Goal: Transaction & Acquisition: Purchase product/service

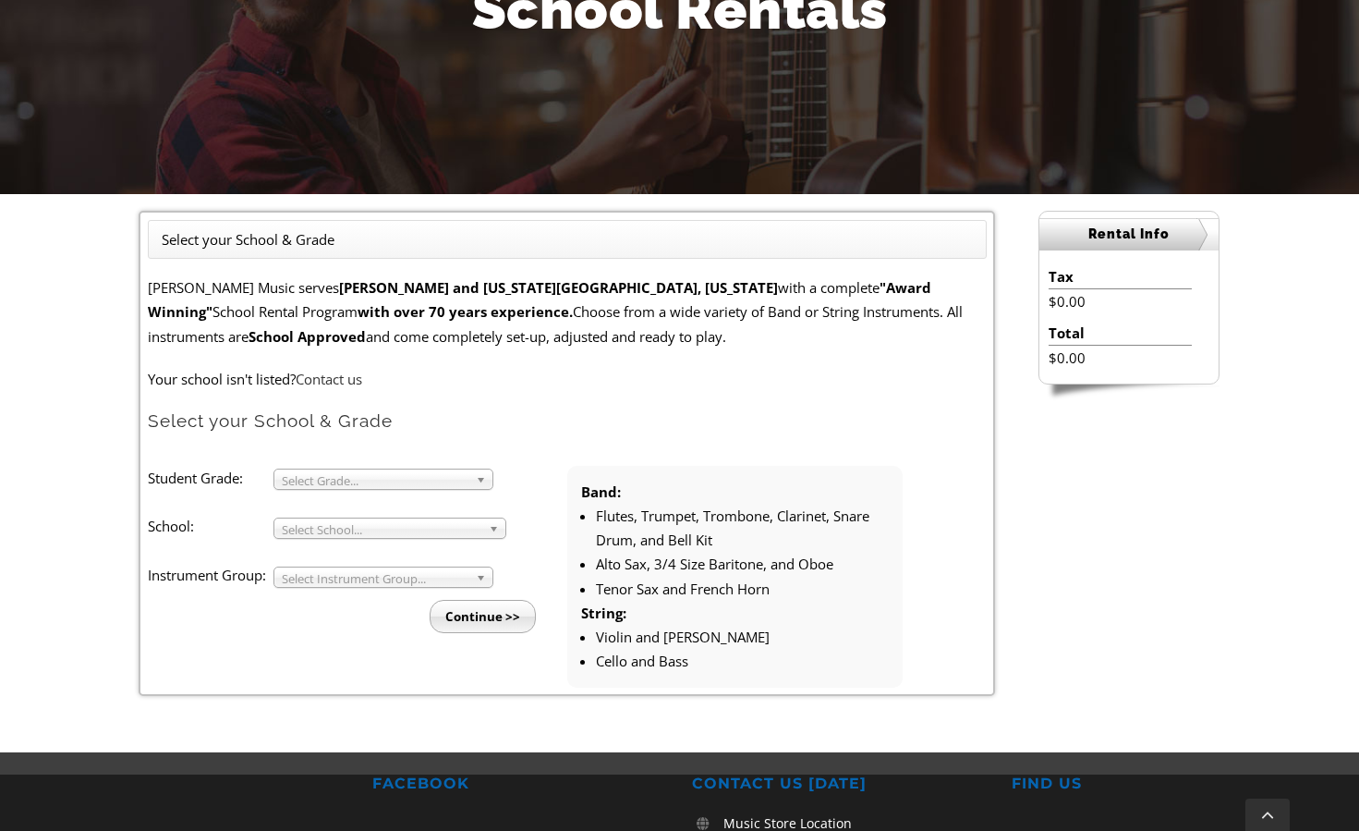
scroll to position [307, 0]
click at [321, 473] on span "Select Grade..." at bounding box center [375, 480] width 187 height 22
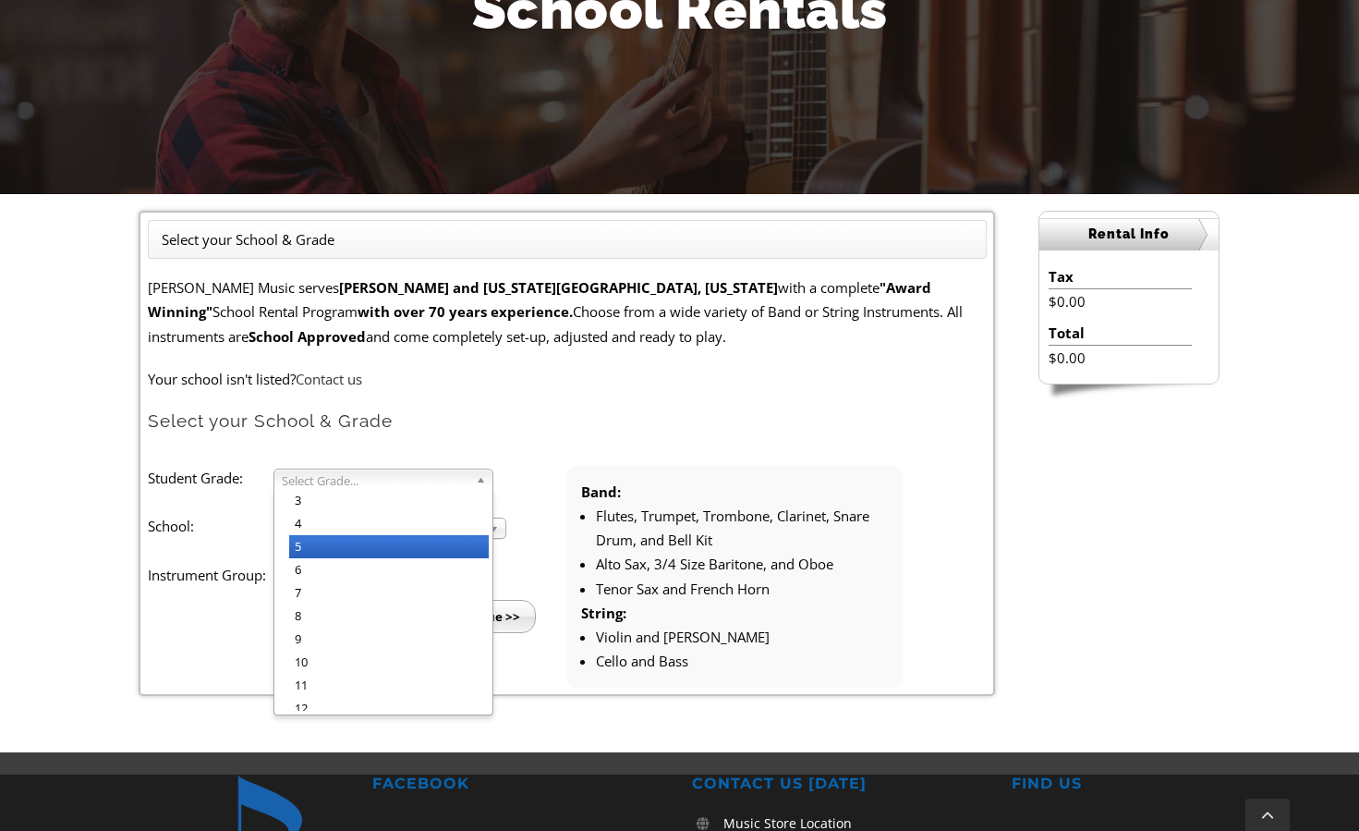
click at [321, 545] on li "5" at bounding box center [389, 546] width 200 height 23
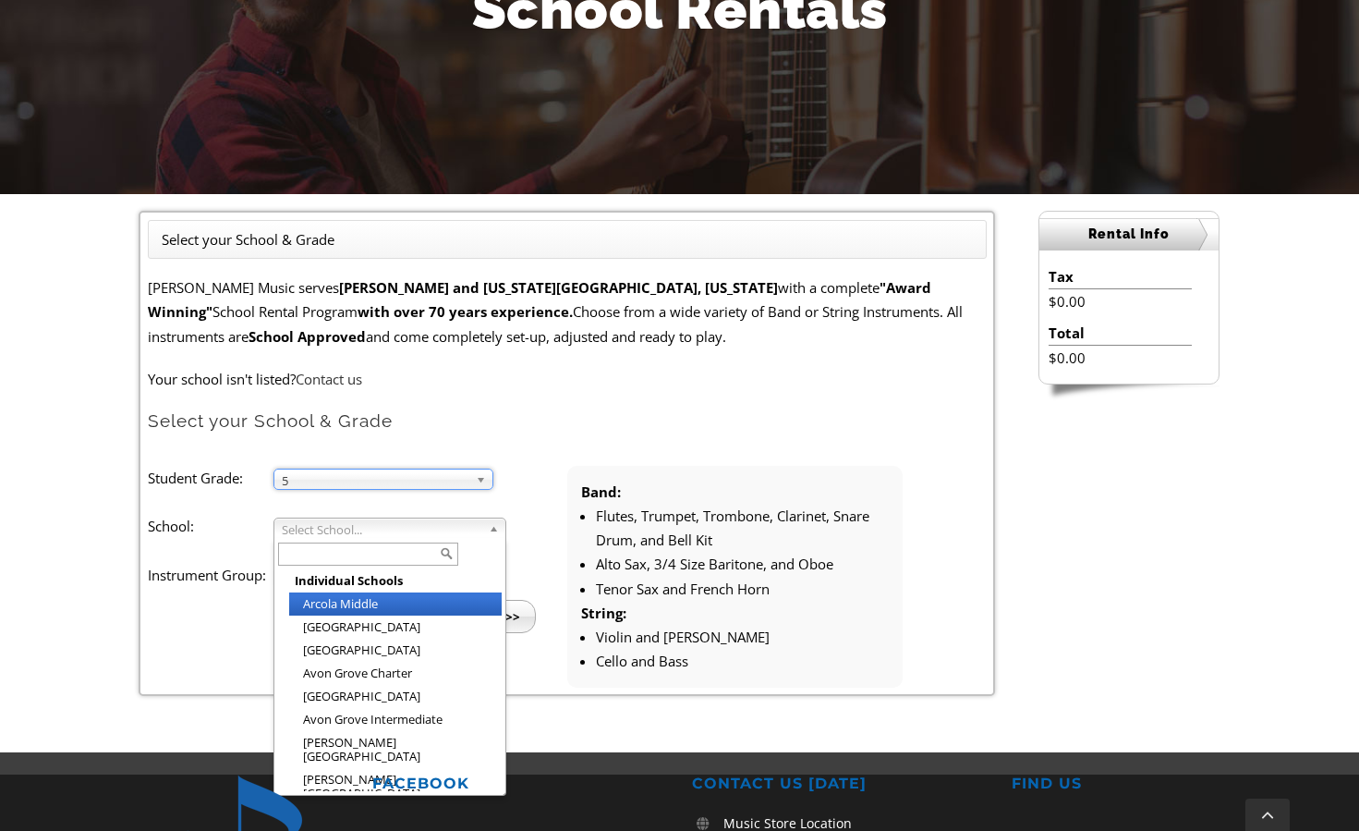
click at [320, 528] on span "Select School..." at bounding box center [382, 529] width 200 height 22
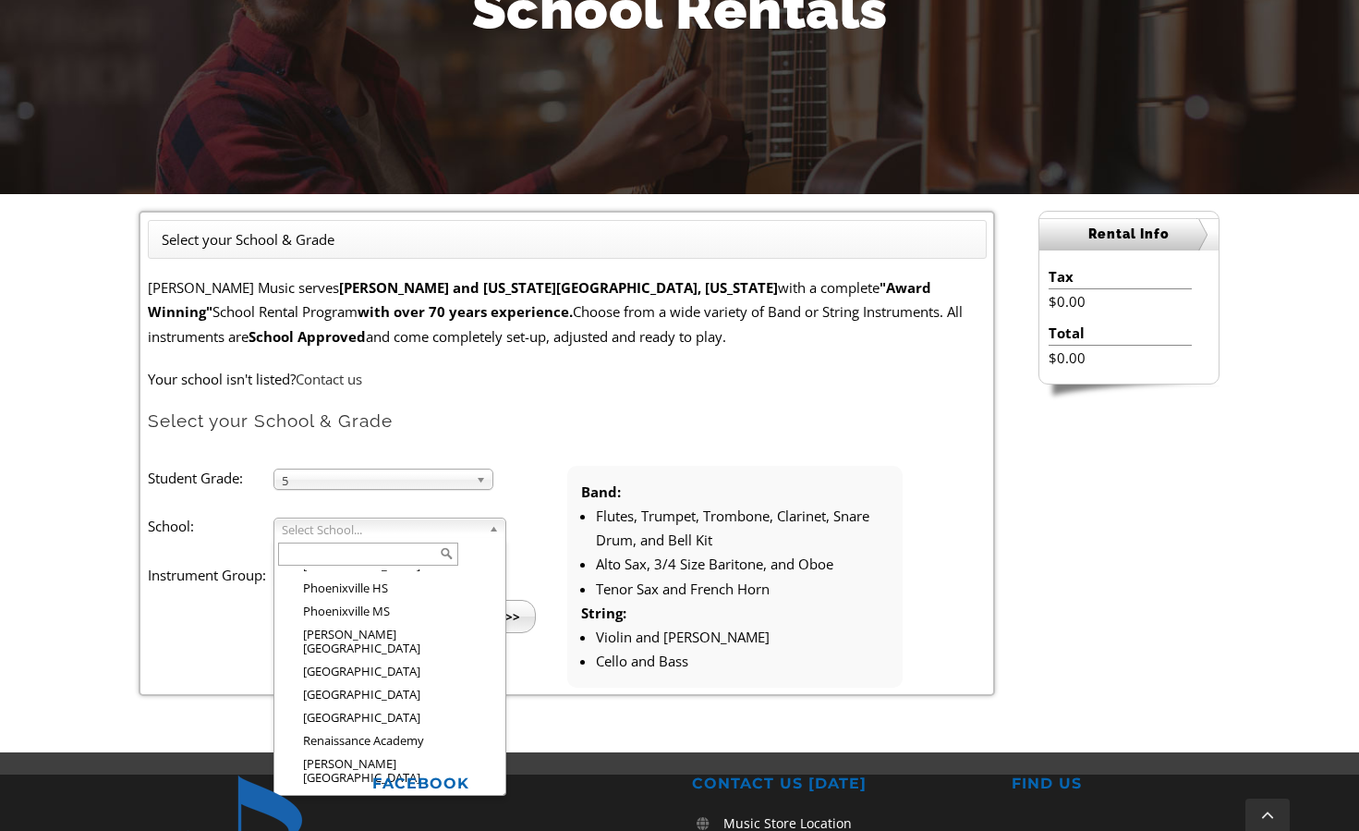
scroll to position [2411, 0]
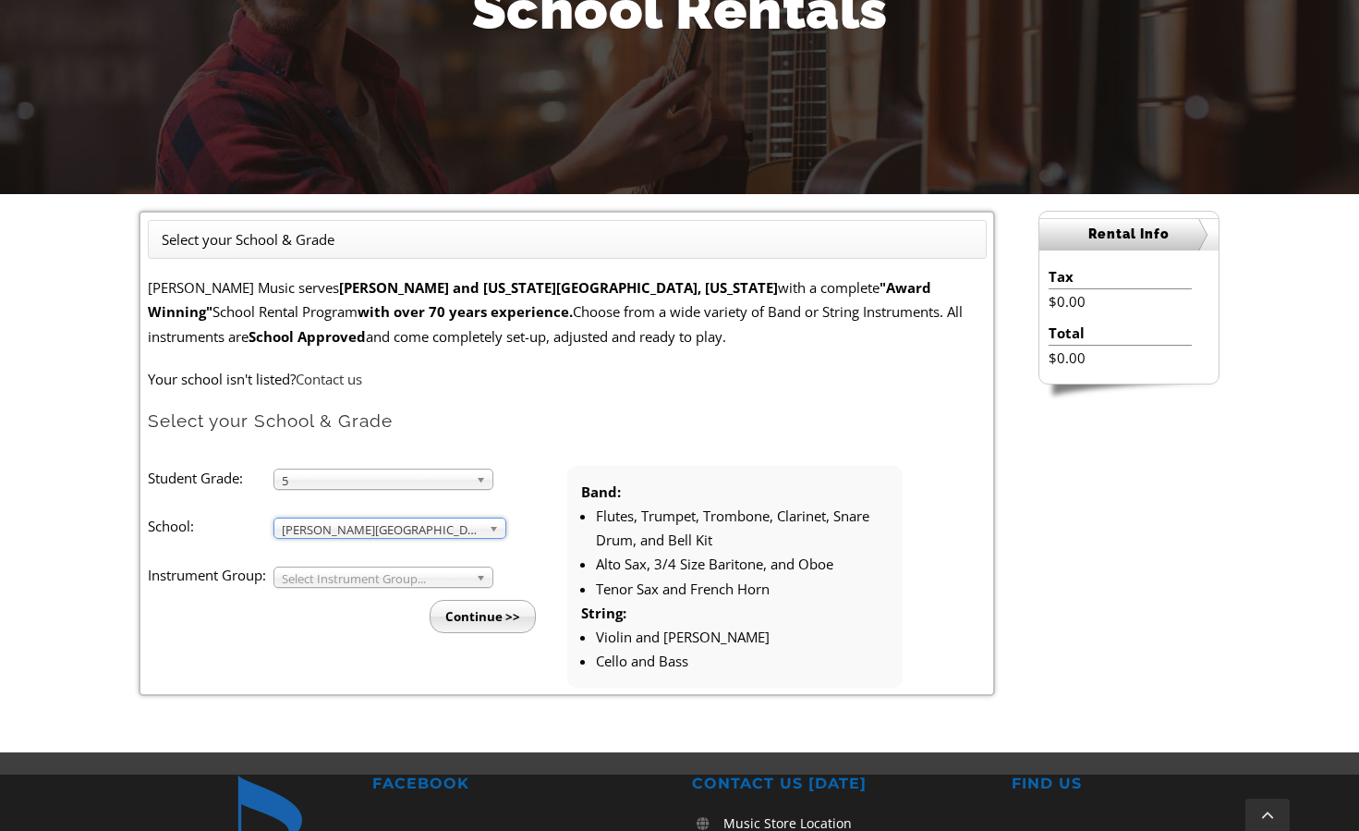
click at [334, 578] on span "Select Instrument Group..." at bounding box center [375, 578] width 187 height 22
click at [334, 589] on li "Band" at bounding box center [389, 598] width 200 height 23
click at [496, 612] on input "Continue >>" at bounding box center [483, 616] width 106 height 33
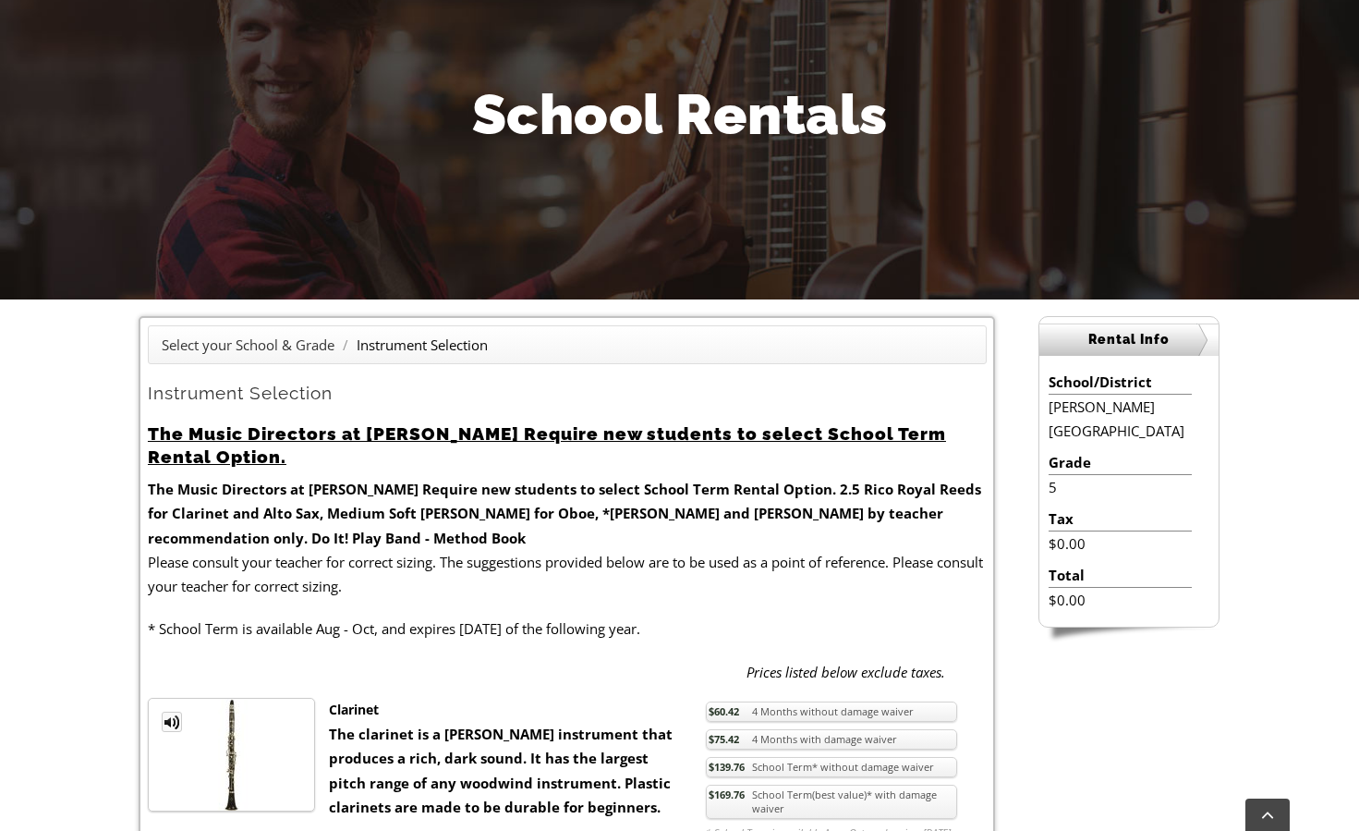
scroll to position [211, 0]
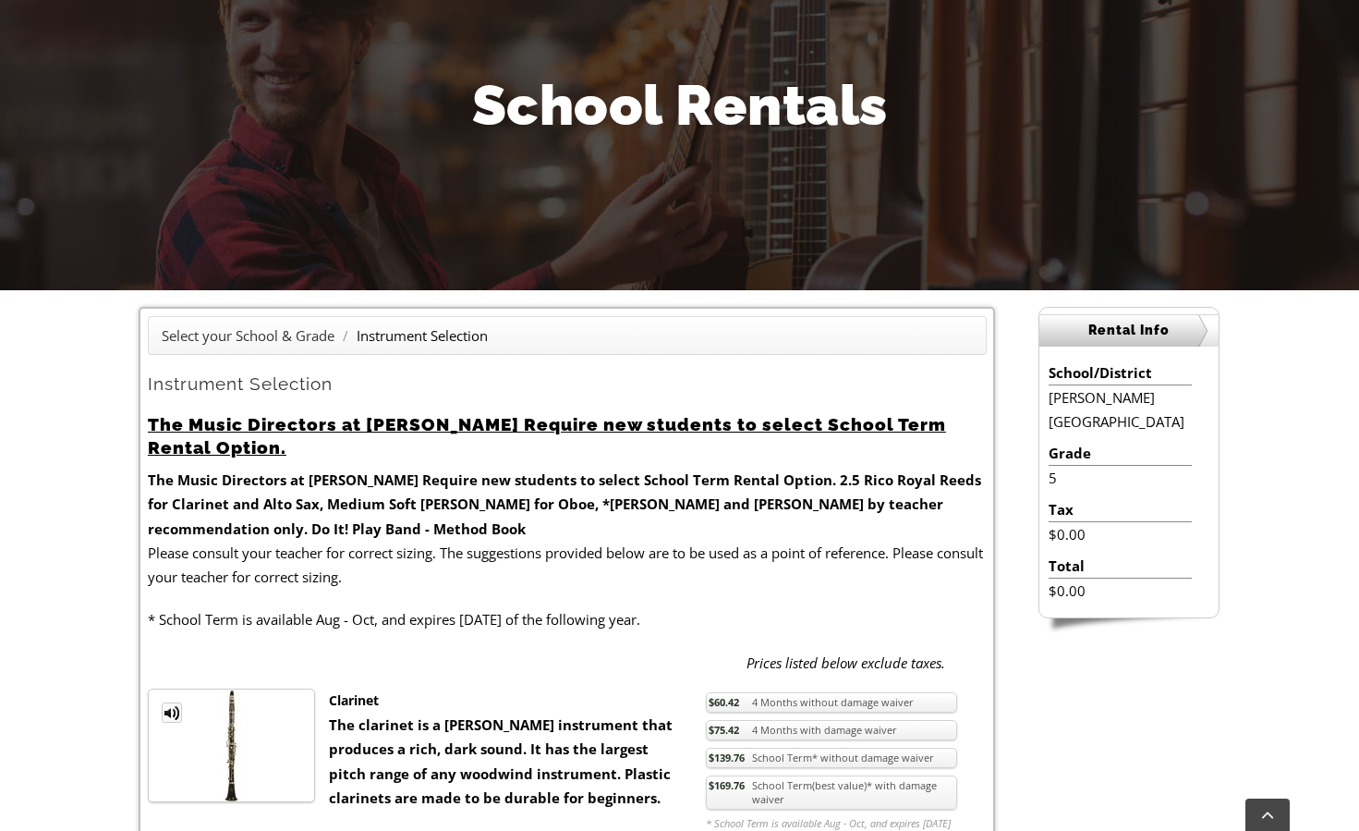
click at [464, 326] on li "Instrument Selection" at bounding box center [422, 335] width 131 height 24
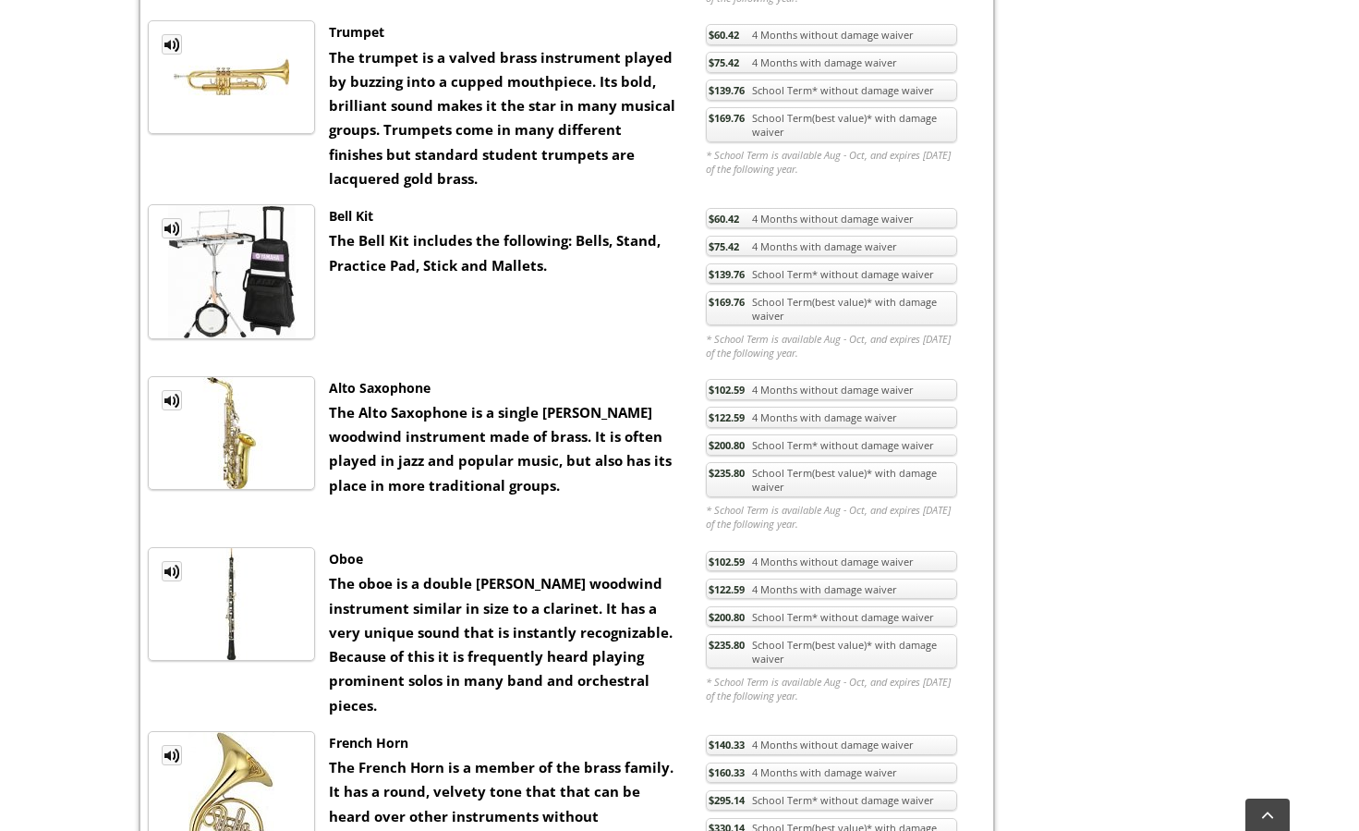
scroll to position [1377, 0]
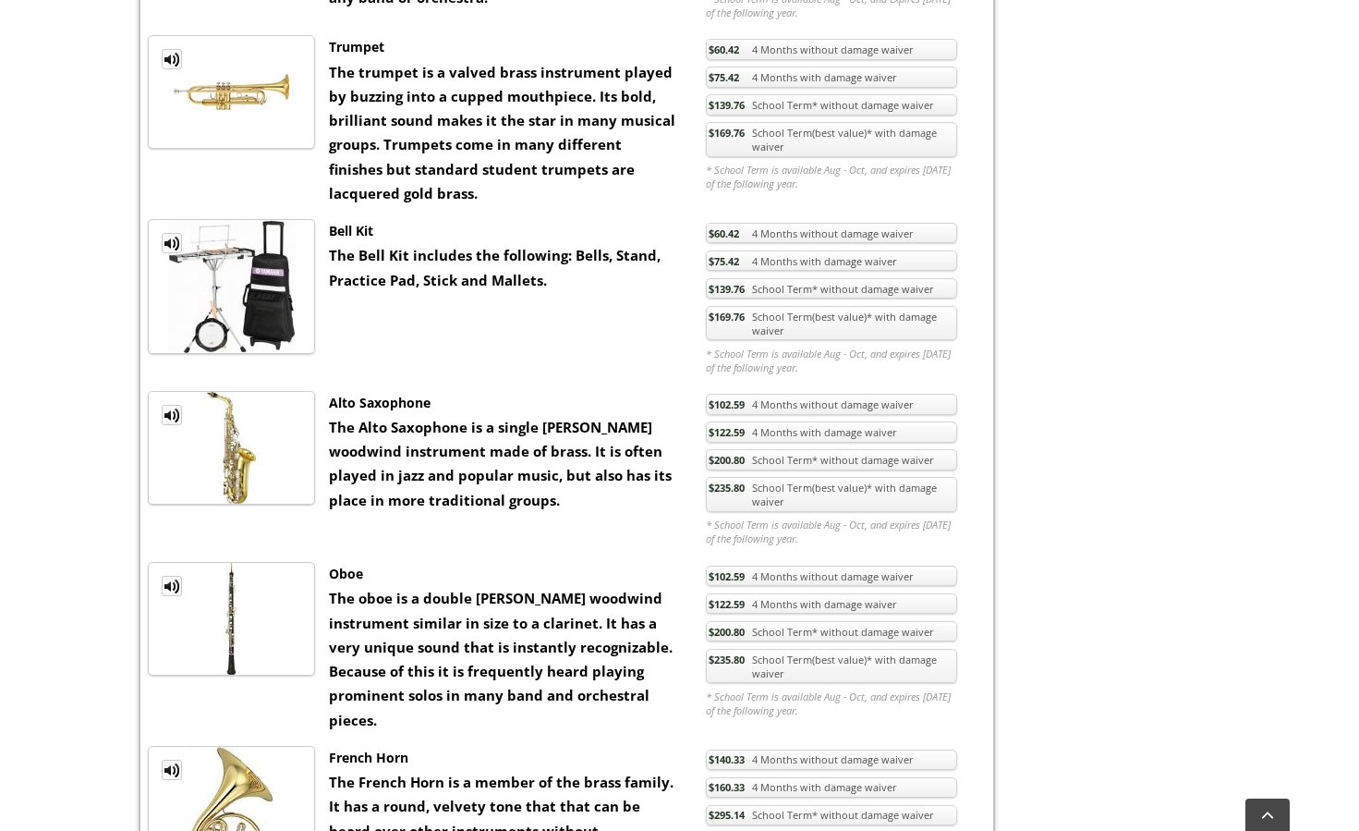
click at [763, 285] on link "$139.76 School Term* without damage waiver" at bounding box center [831, 288] width 251 height 21
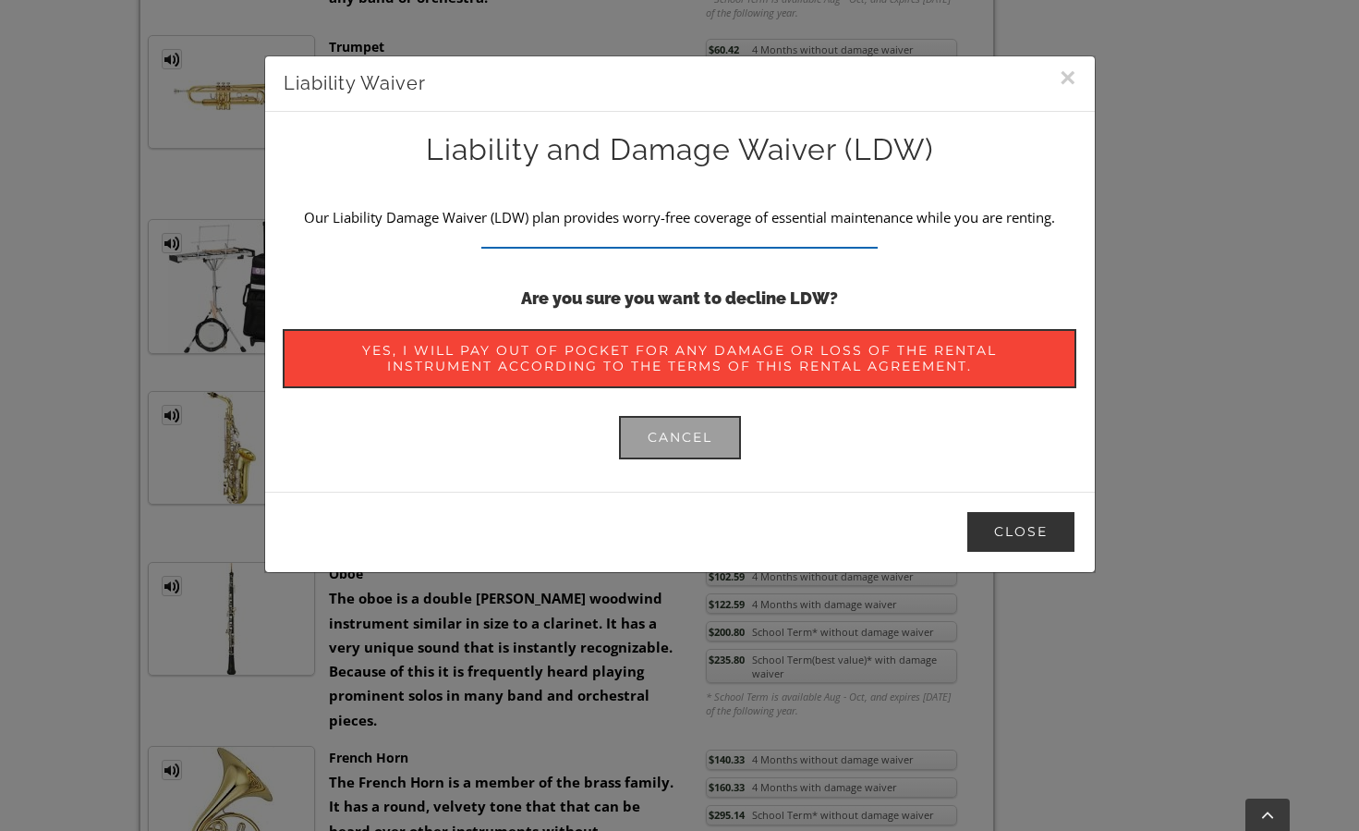
click at [1026, 539] on button "Close" at bounding box center [1020, 531] width 111 height 43
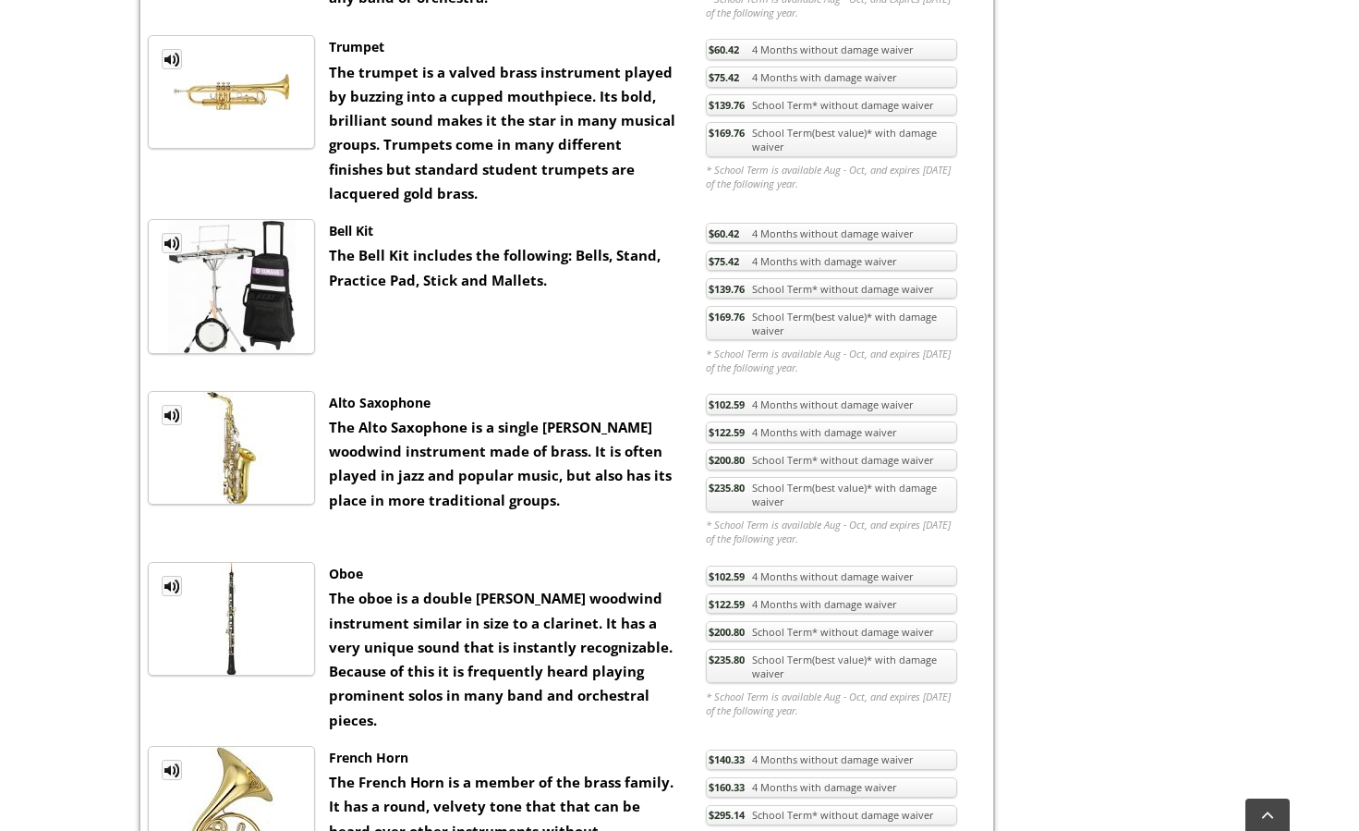
click at [771, 278] on link "$139.76 School Term* without damage waiver" at bounding box center [831, 288] width 251 height 21
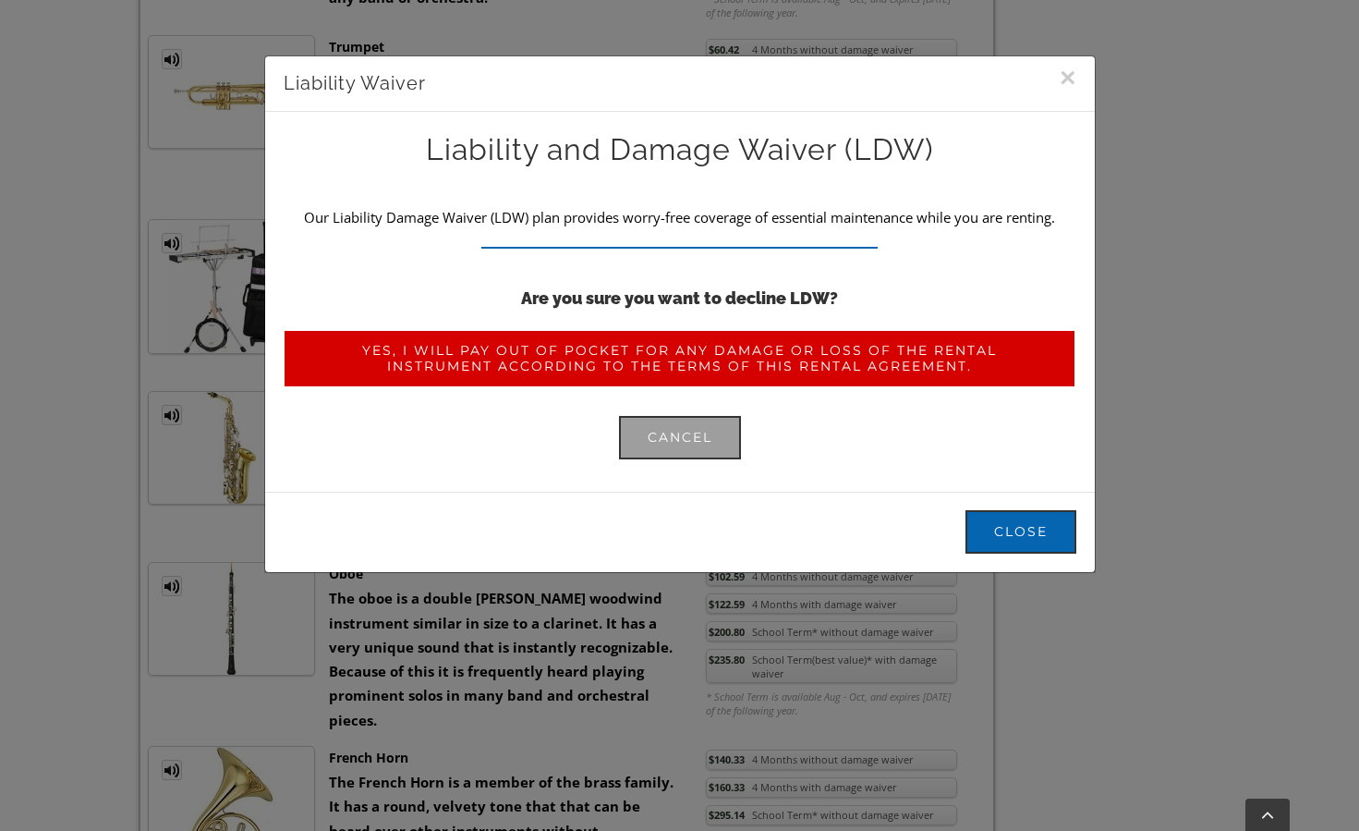
click at [653, 357] on span "Yes, I will pay out of pocket for any damage or loss of the rental instrument a…" at bounding box center [678, 358] width 735 height 31
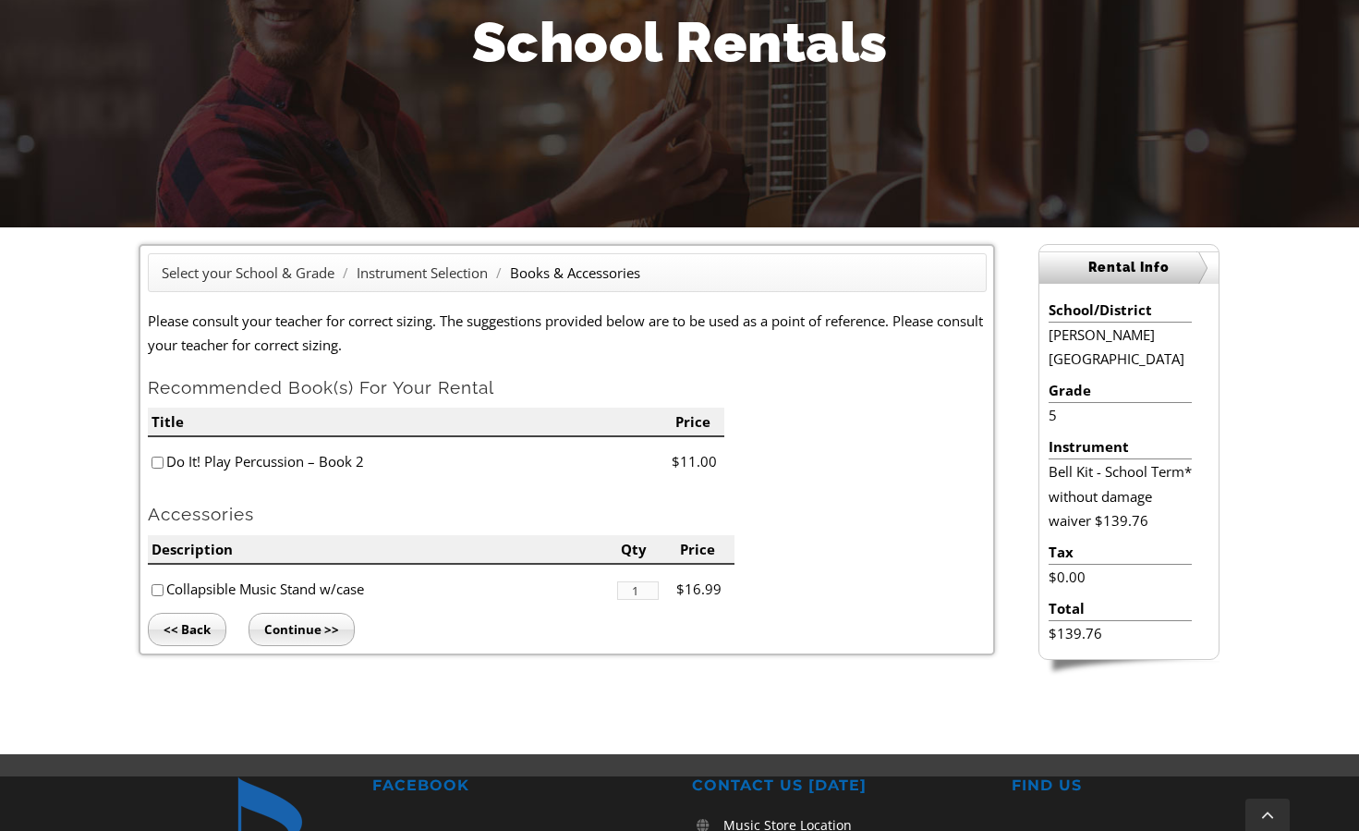
scroll to position [273, 0]
click at [152, 462] on input"] "checkbox" at bounding box center [158, 462] width 12 height 12
checkbox input"] "true"
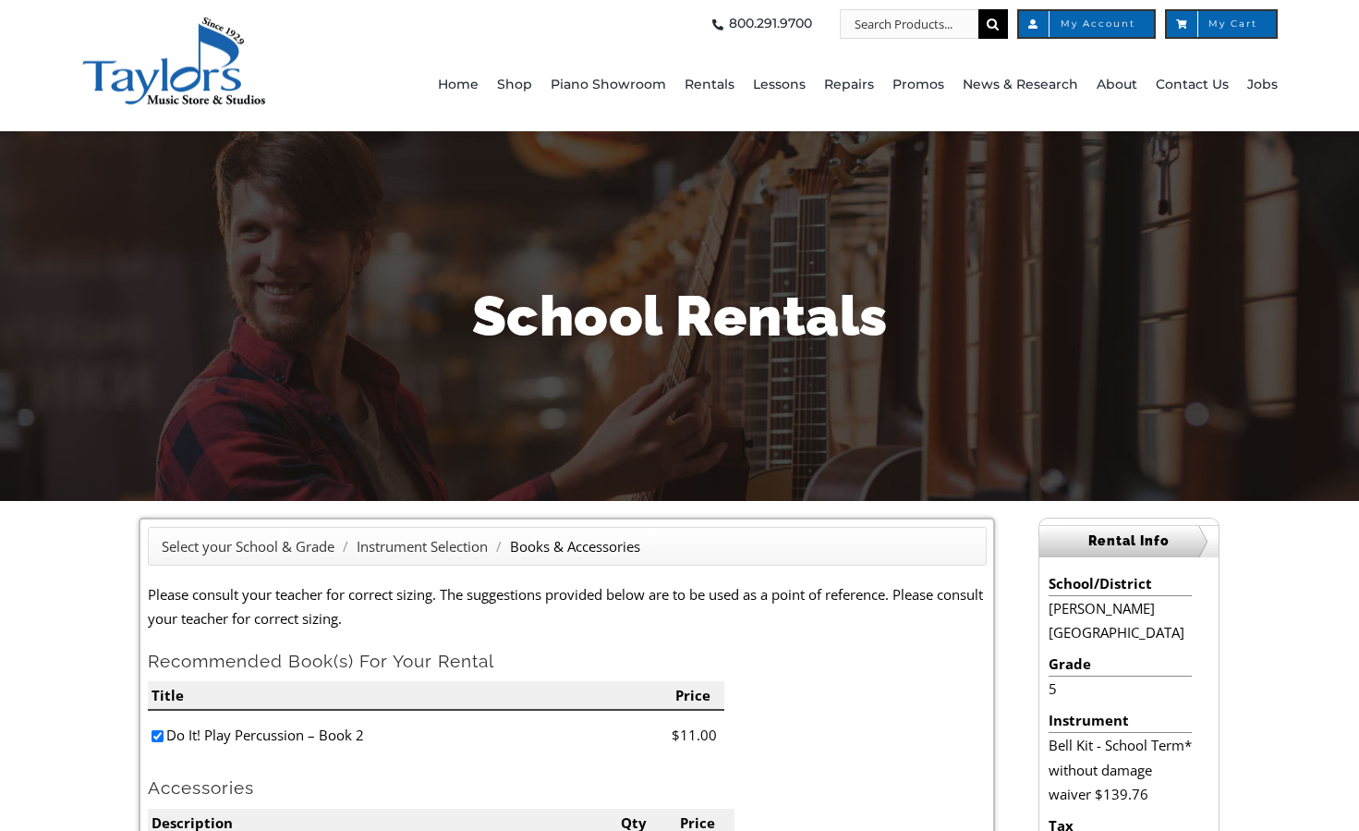
scroll to position [0, 0]
click at [1228, 15] on span "My Cart" at bounding box center [1221, 24] width 113 height 30
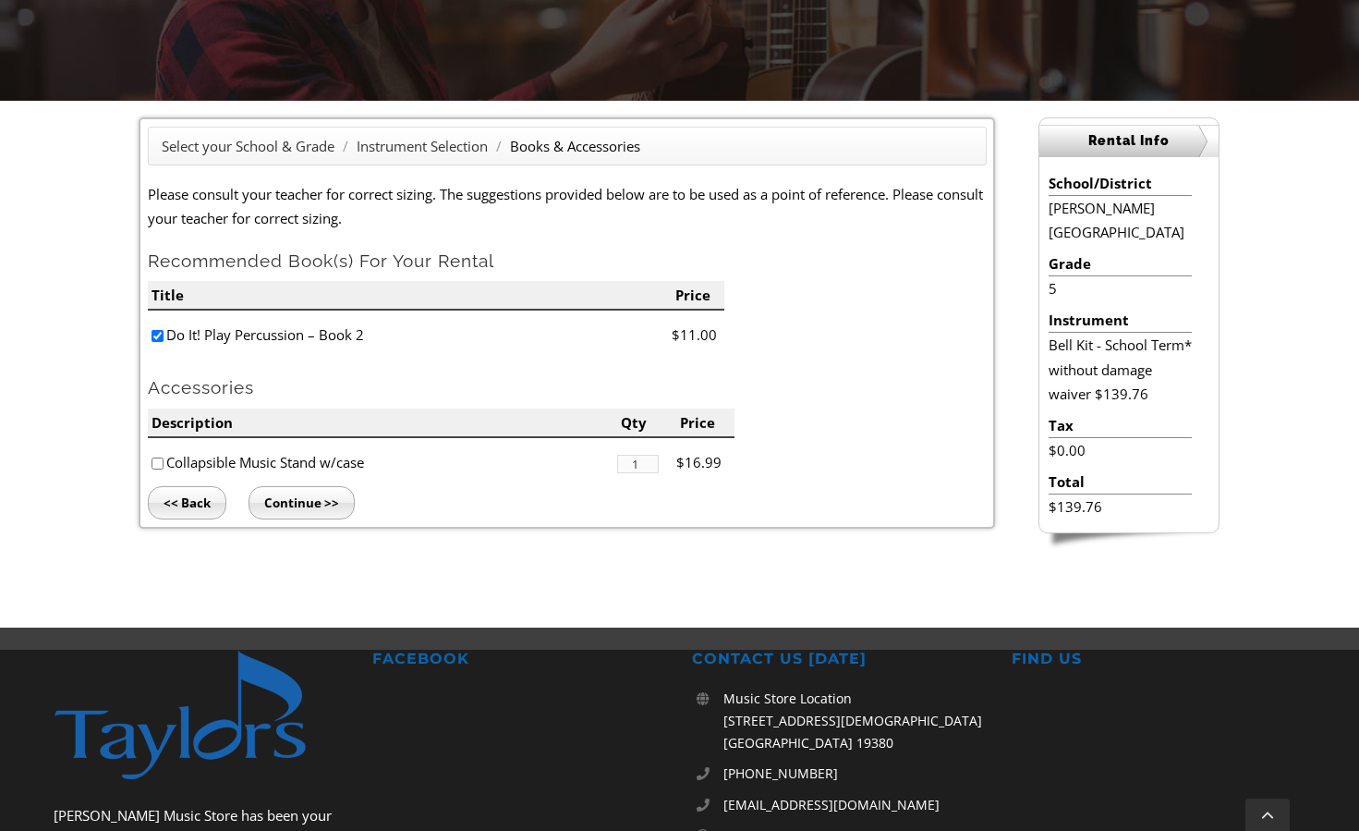
scroll to position [437, 0]
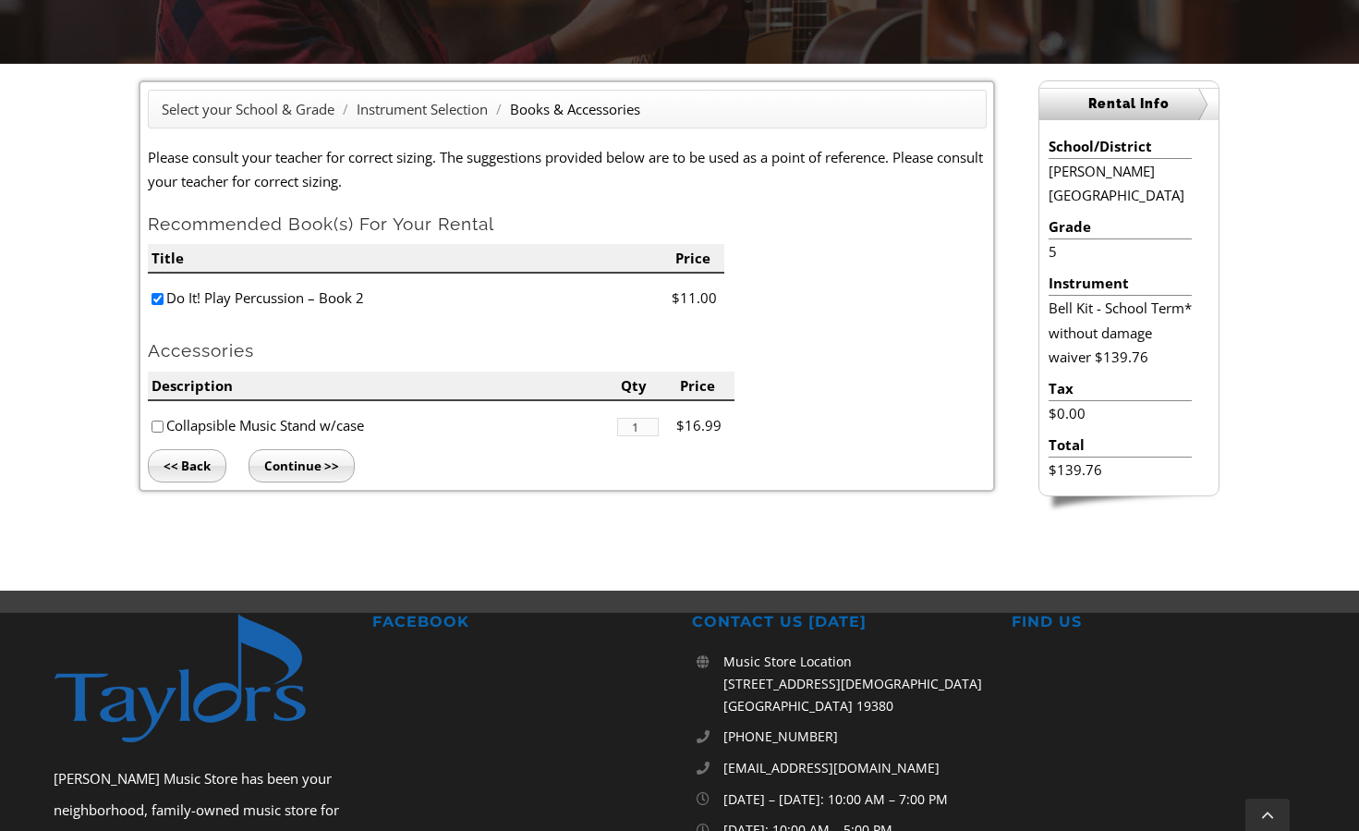
click at [261, 461] on input "Continue >>" at bounding box center [302, 465] width 106 height 33
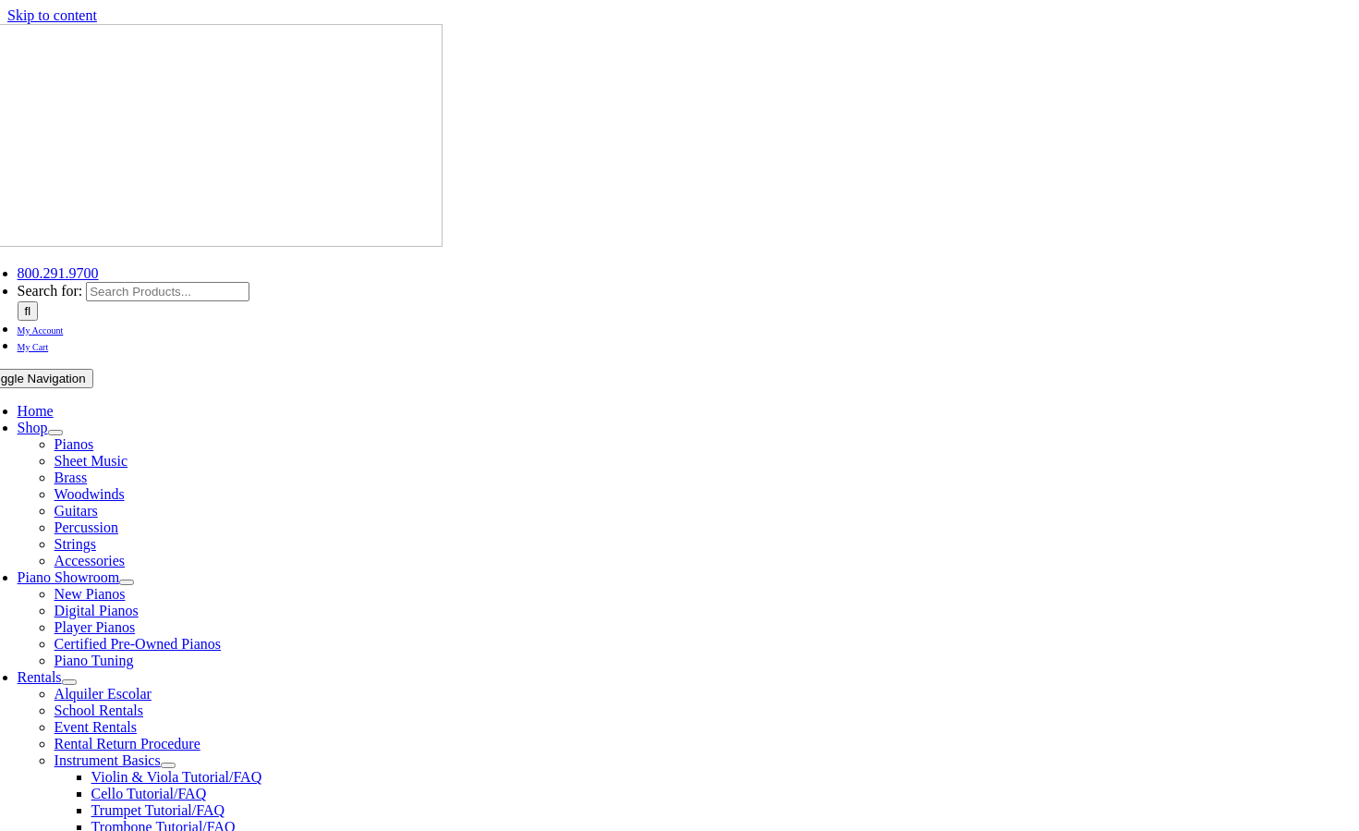
scroll to position [2, 0]
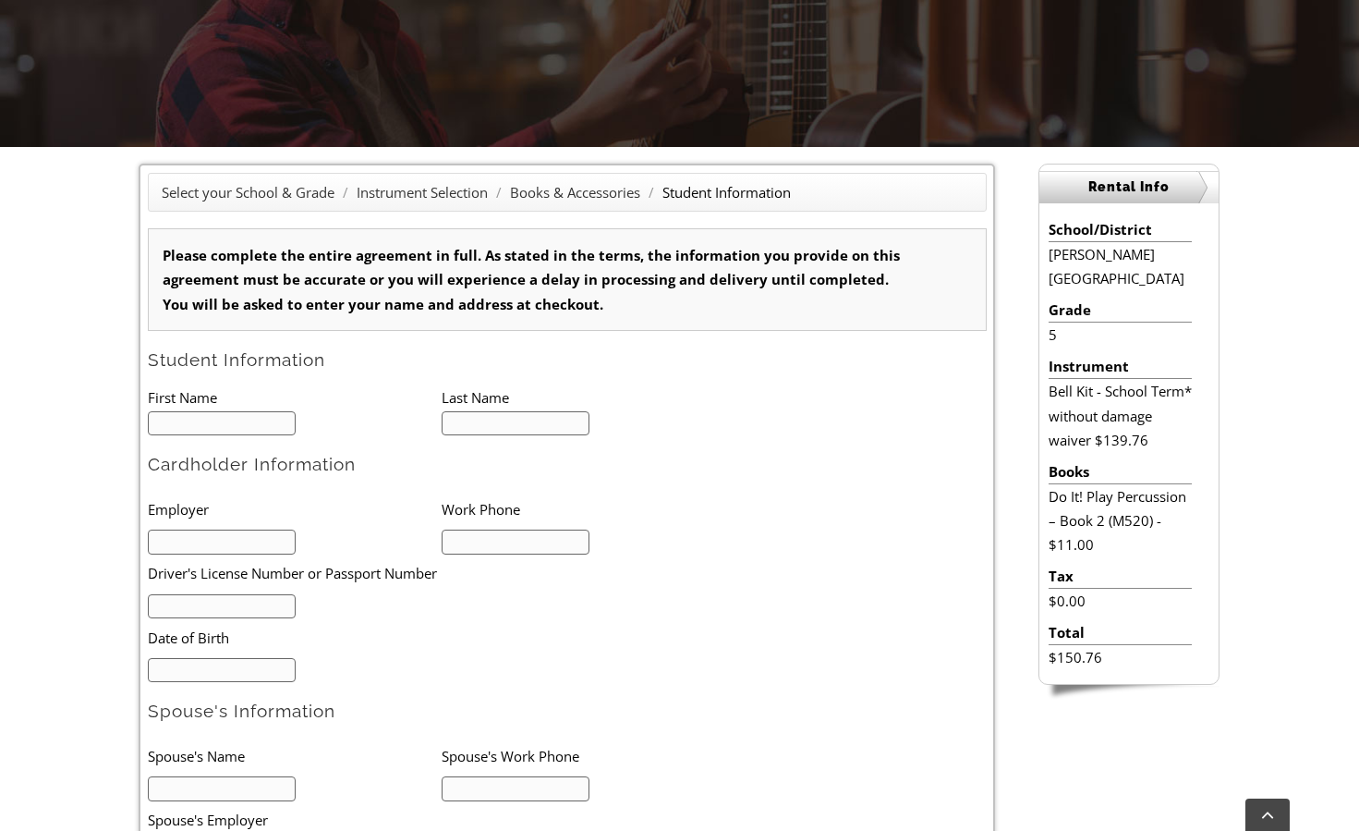
scroll to position [367, 0]
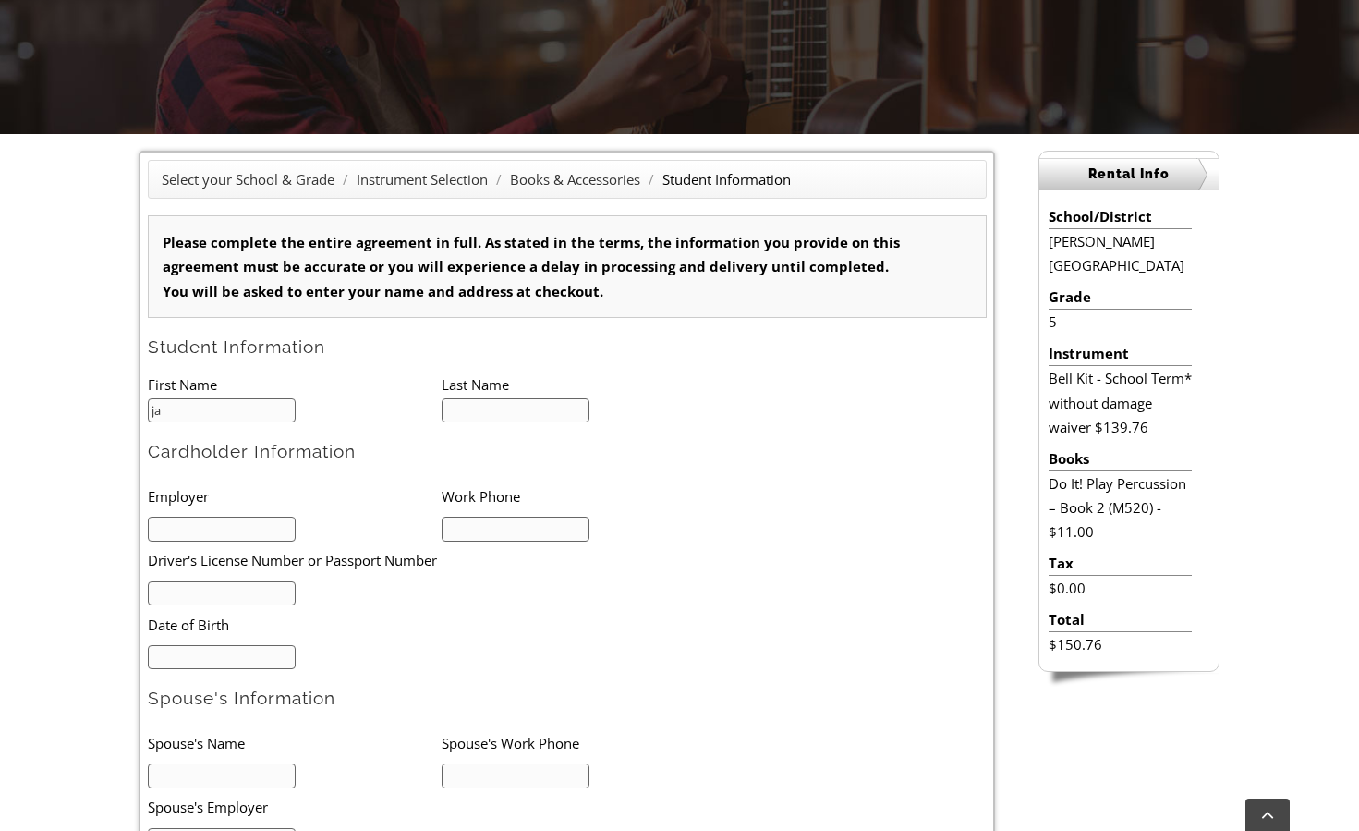
type input "[PERSON_NAME]"
type input "1"
drag, startPoint x: 180, startPoint y: 415, endPoint x: 106, endPoint y: 415, distance: 73.9
click at [106, 415] on div "Select your School & Grade / Instrument Selection / Books & Accessories / Stude…" at bounding box center [679, 754] width 1359 height 1241
type input "Noah"
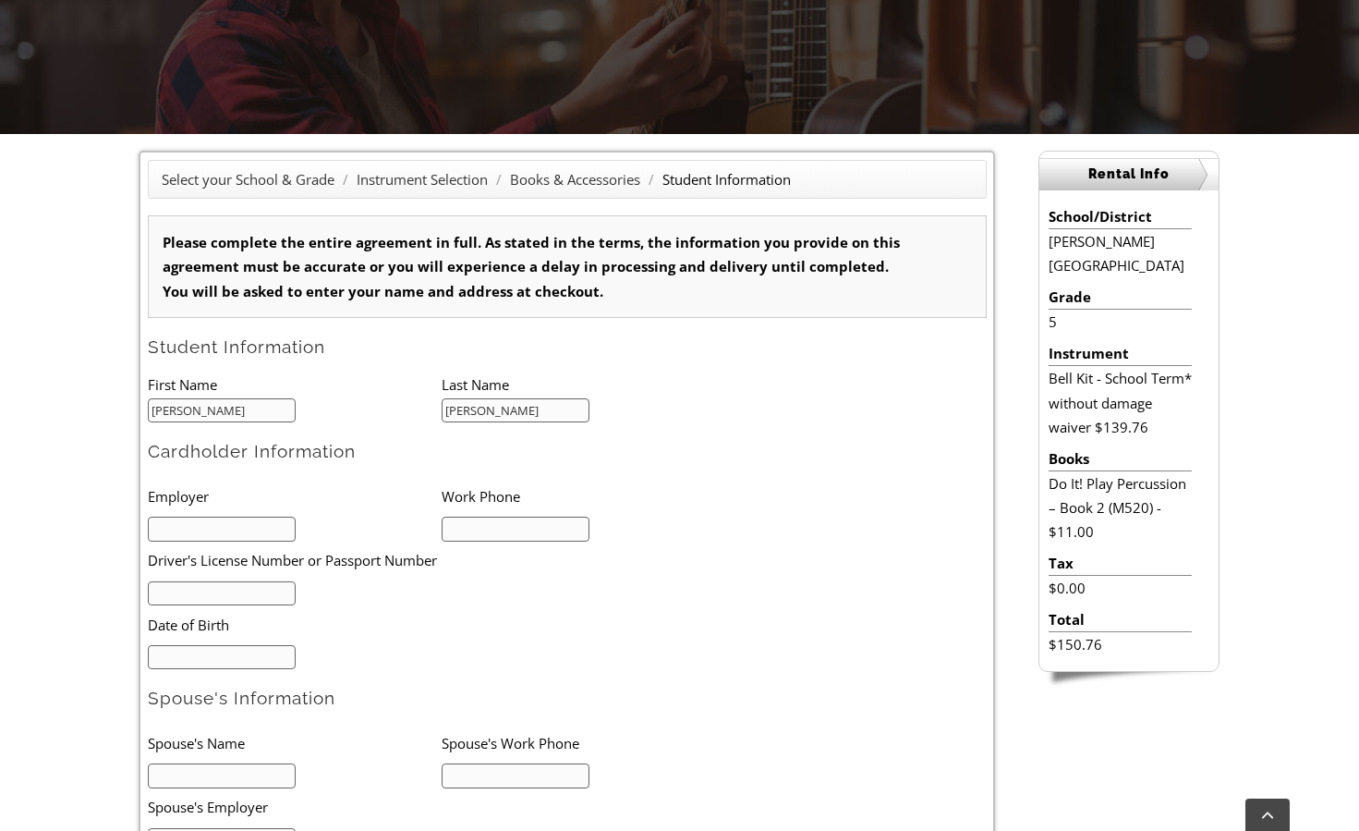
type input "koss"
type input "jay"
type input "3024781120"
click at [222, 600] on input "text" at bounding box center [222, 593] width 149 height 25
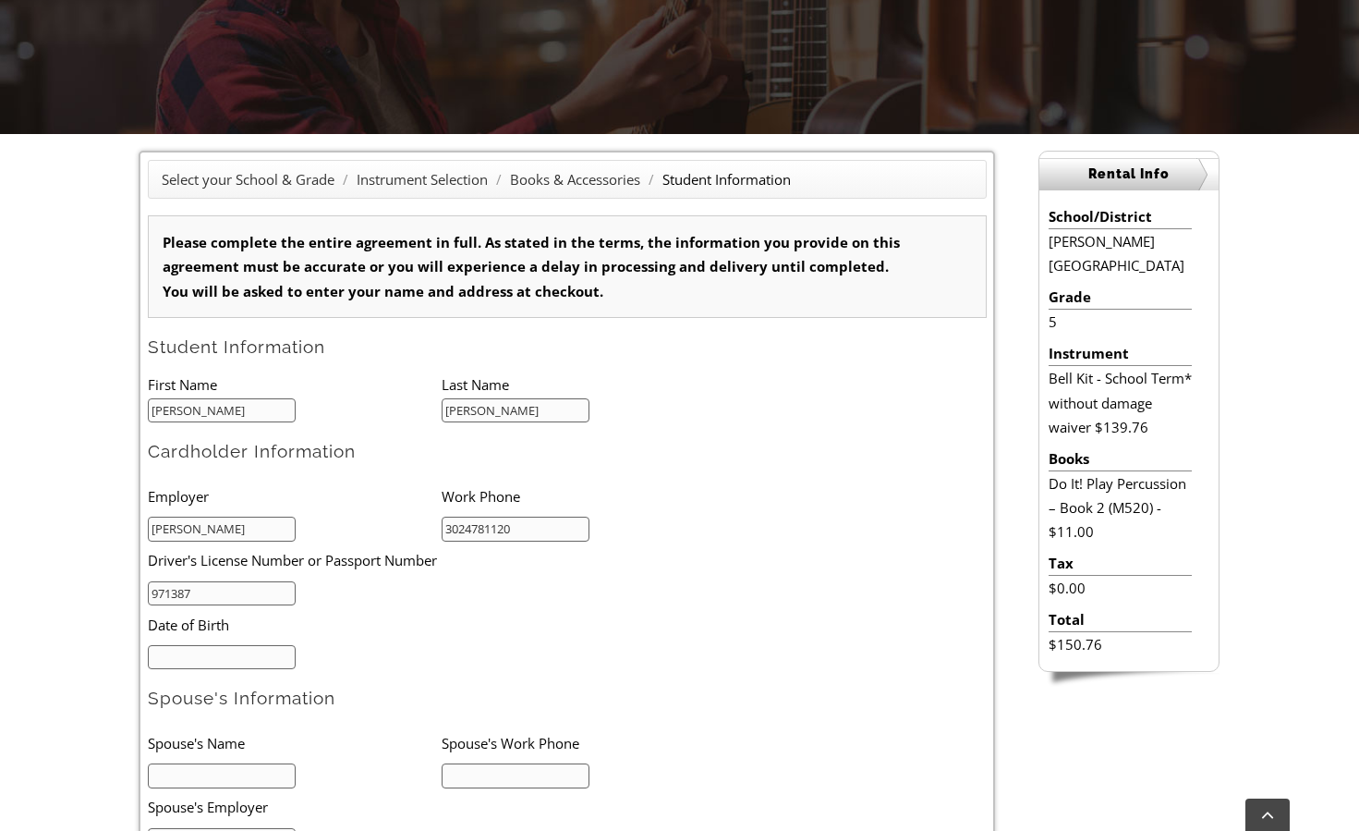
type input "971387"
type input "mm/dd/yyy0"
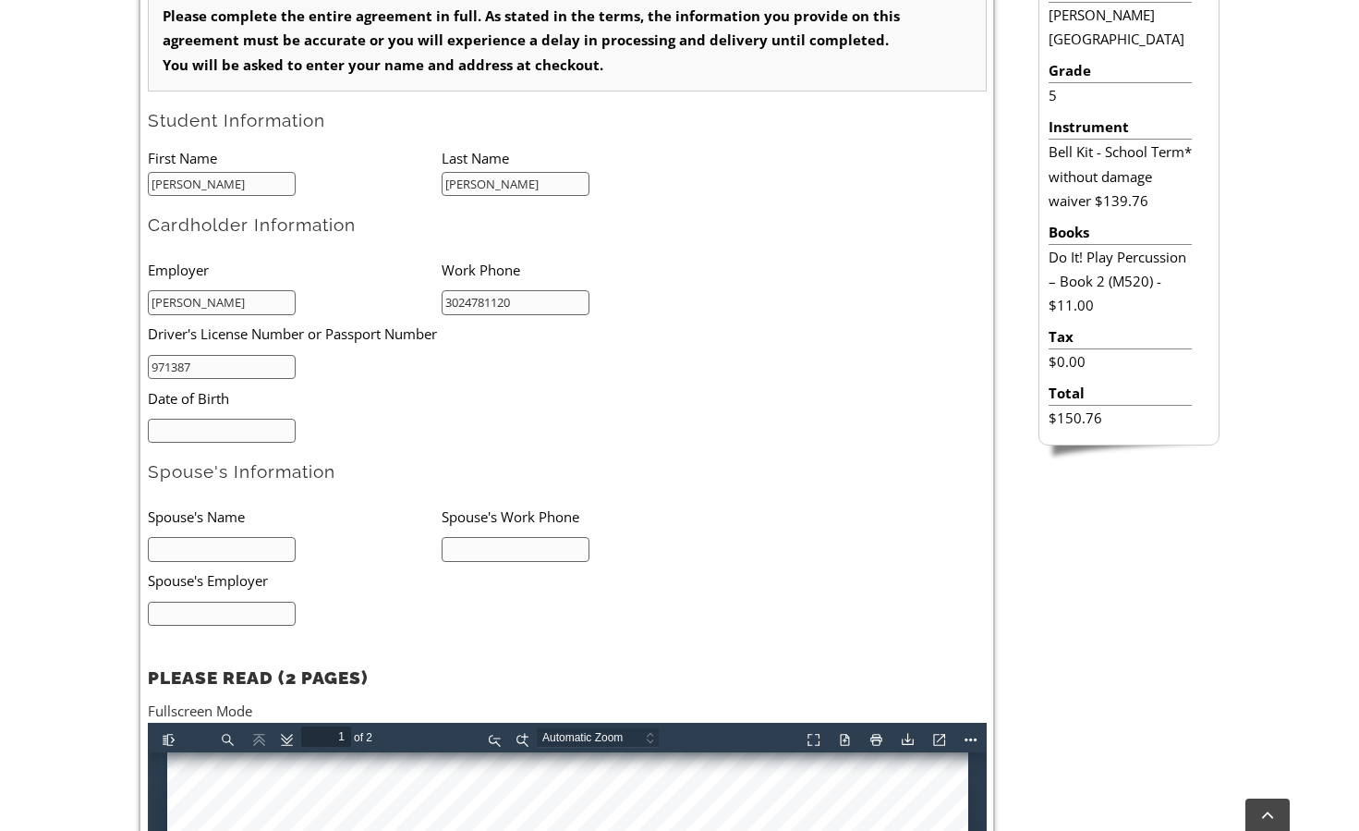
scroll to position [622, 0]
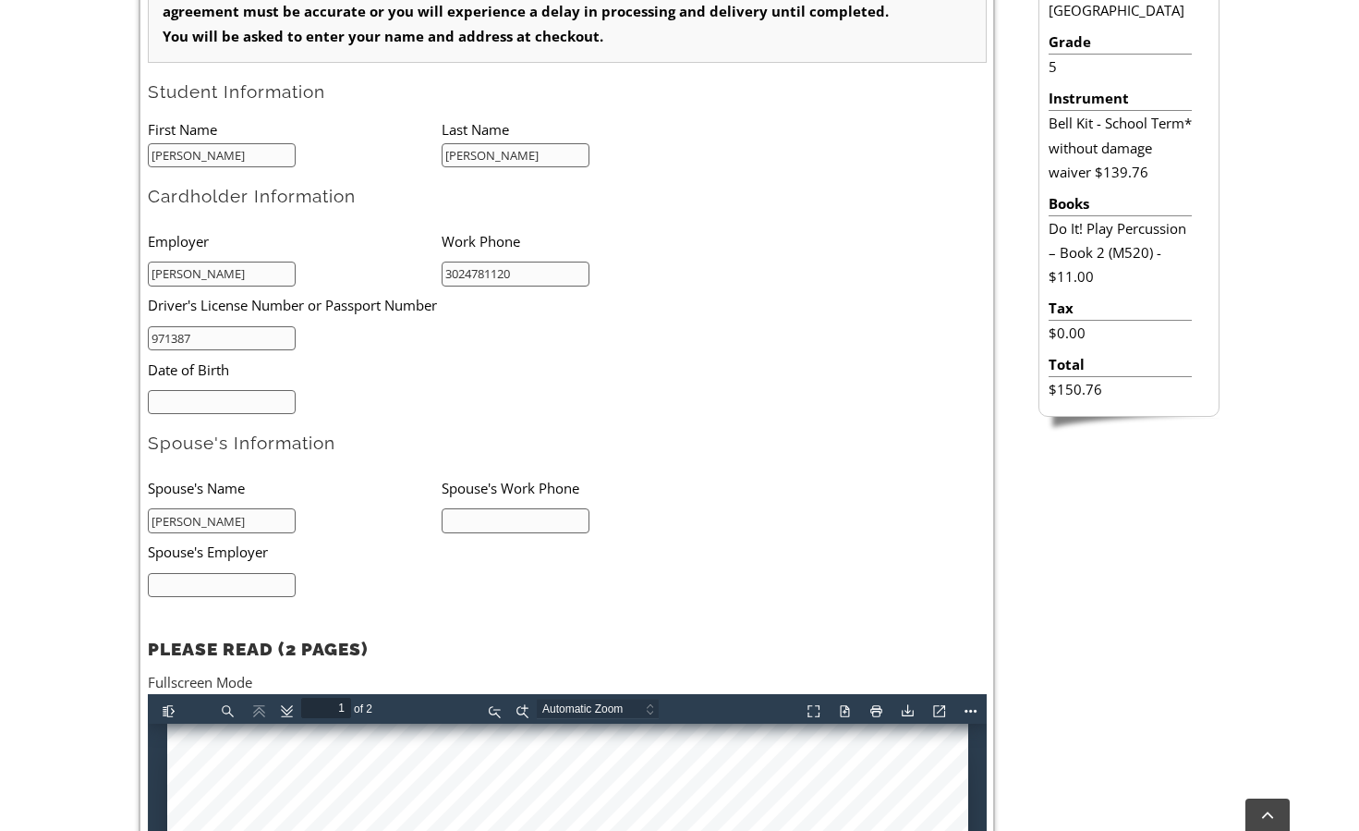
type input "laura"
type input "3022200130"
click at [239, 579] on input "text" at bounding box center [222, 585] width 149 height 25
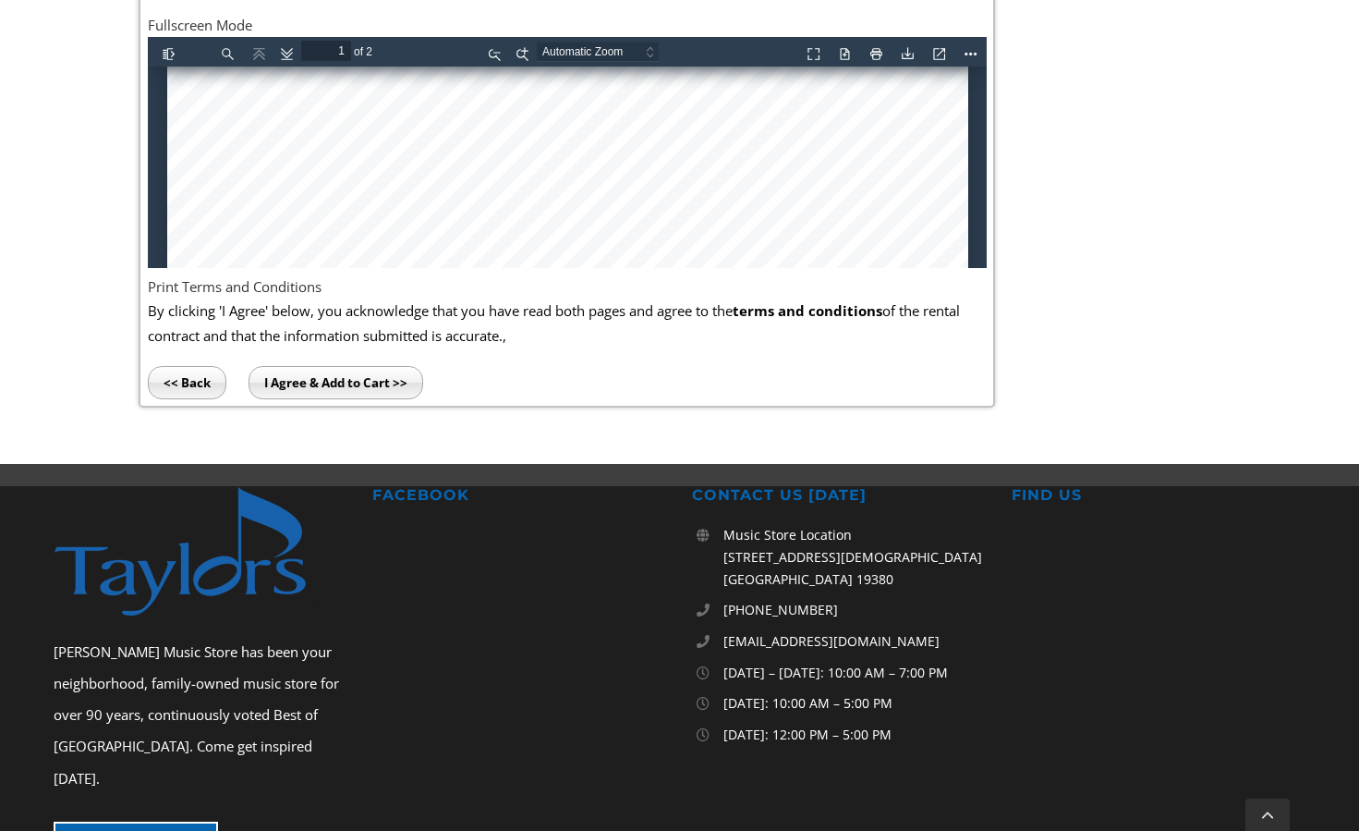
scroll to position [1289, 0]
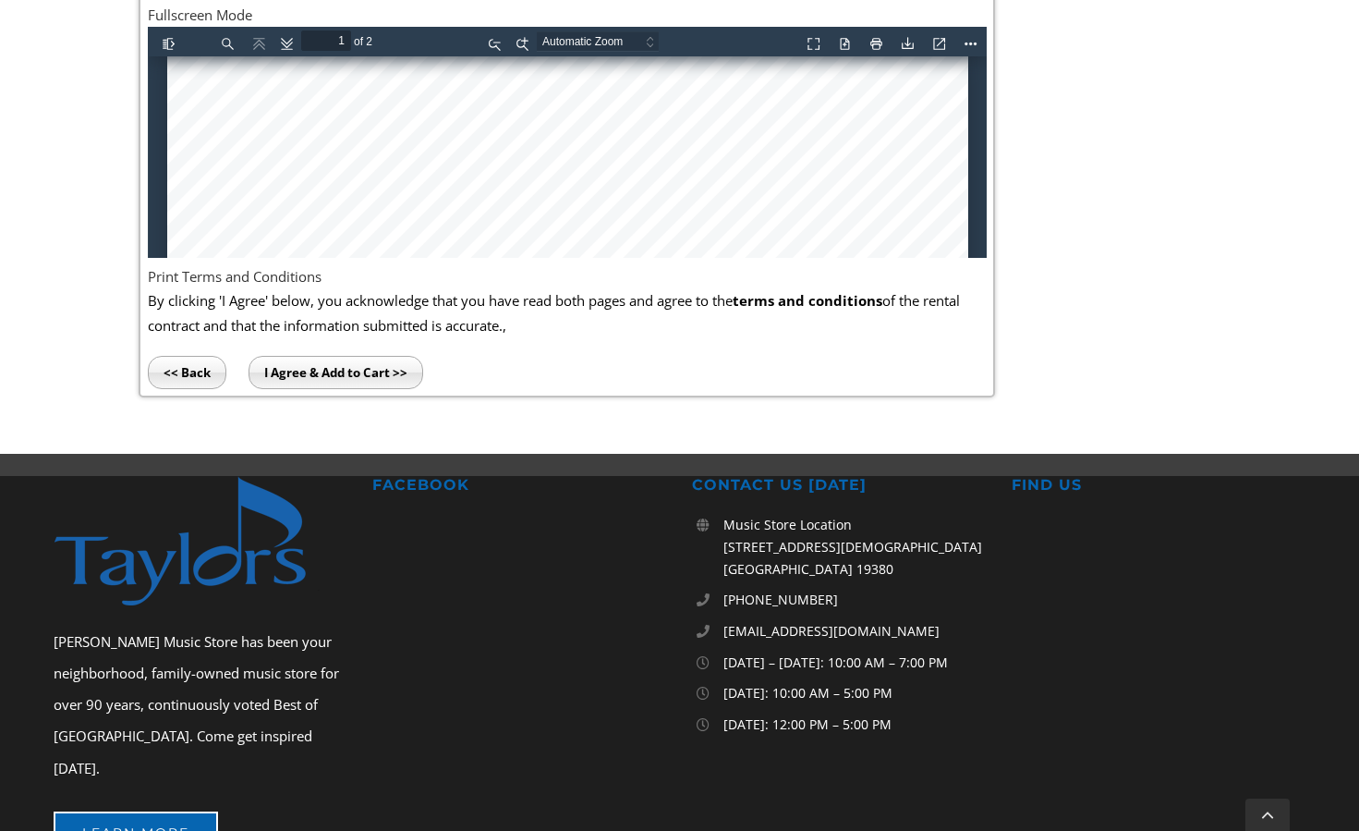
type input "self"
click at [298, 362] on input "I Agree & Add to Cart >>" at bounding box center [336, 372] width 175 height 33
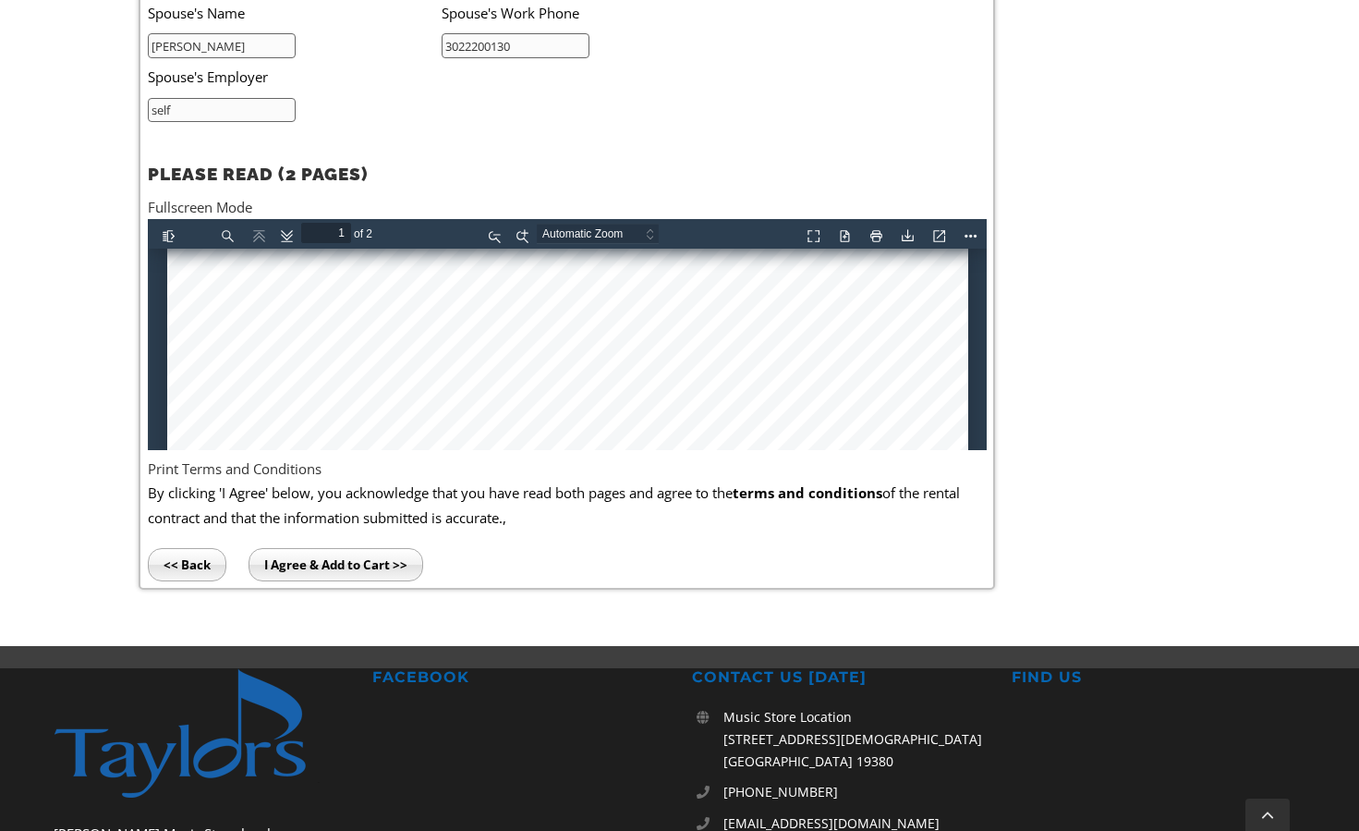
scroll to position [23, 0]
click at [947, 236] on link "Current View" at bounding box center [936, 232] width 30 height 23
click at [940, 233] on link "Current View" at bounding box center [936, 232] width 30 height 23
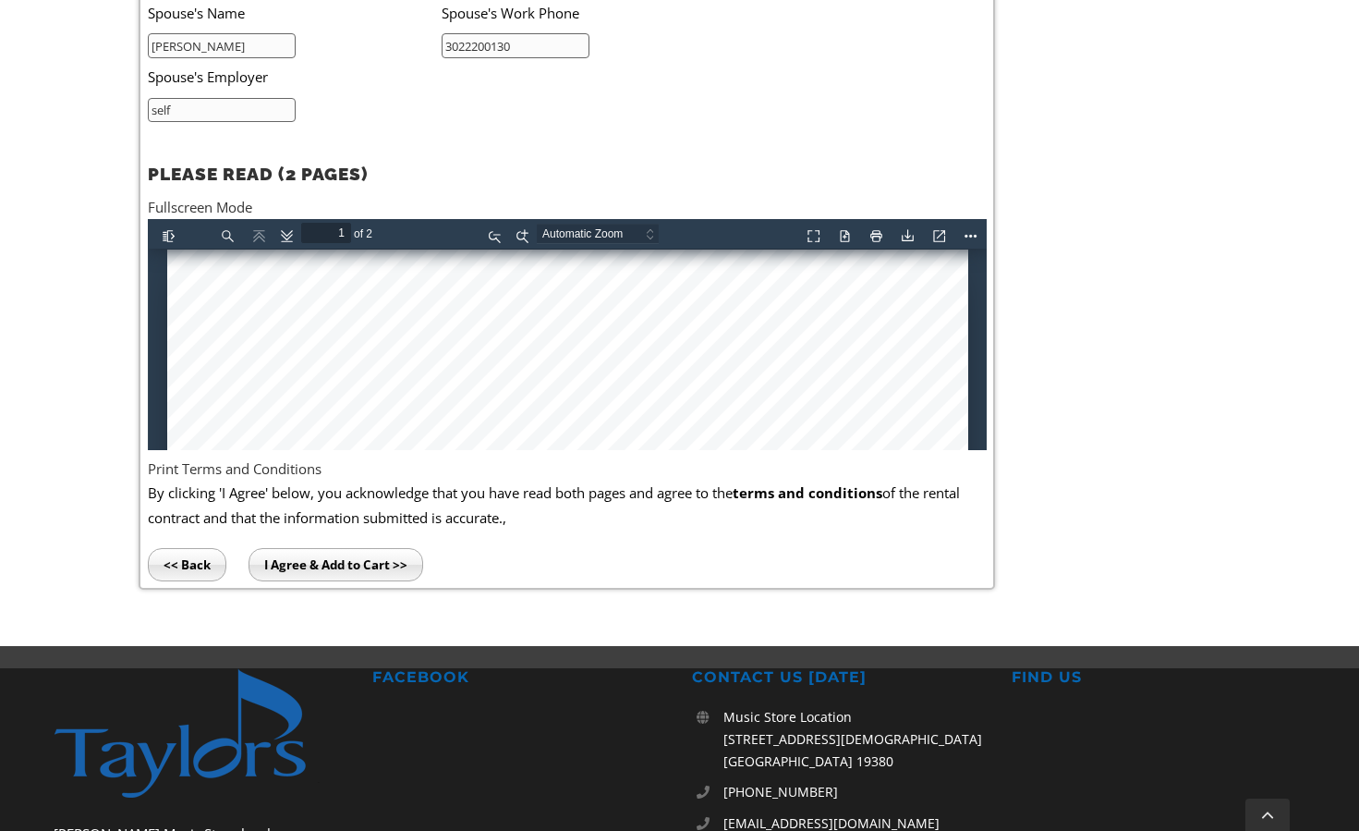
click at [811, 234] on button "Presentation Mode" at bounding box center [810, 232] width 30 height 23
select select "page-fit"
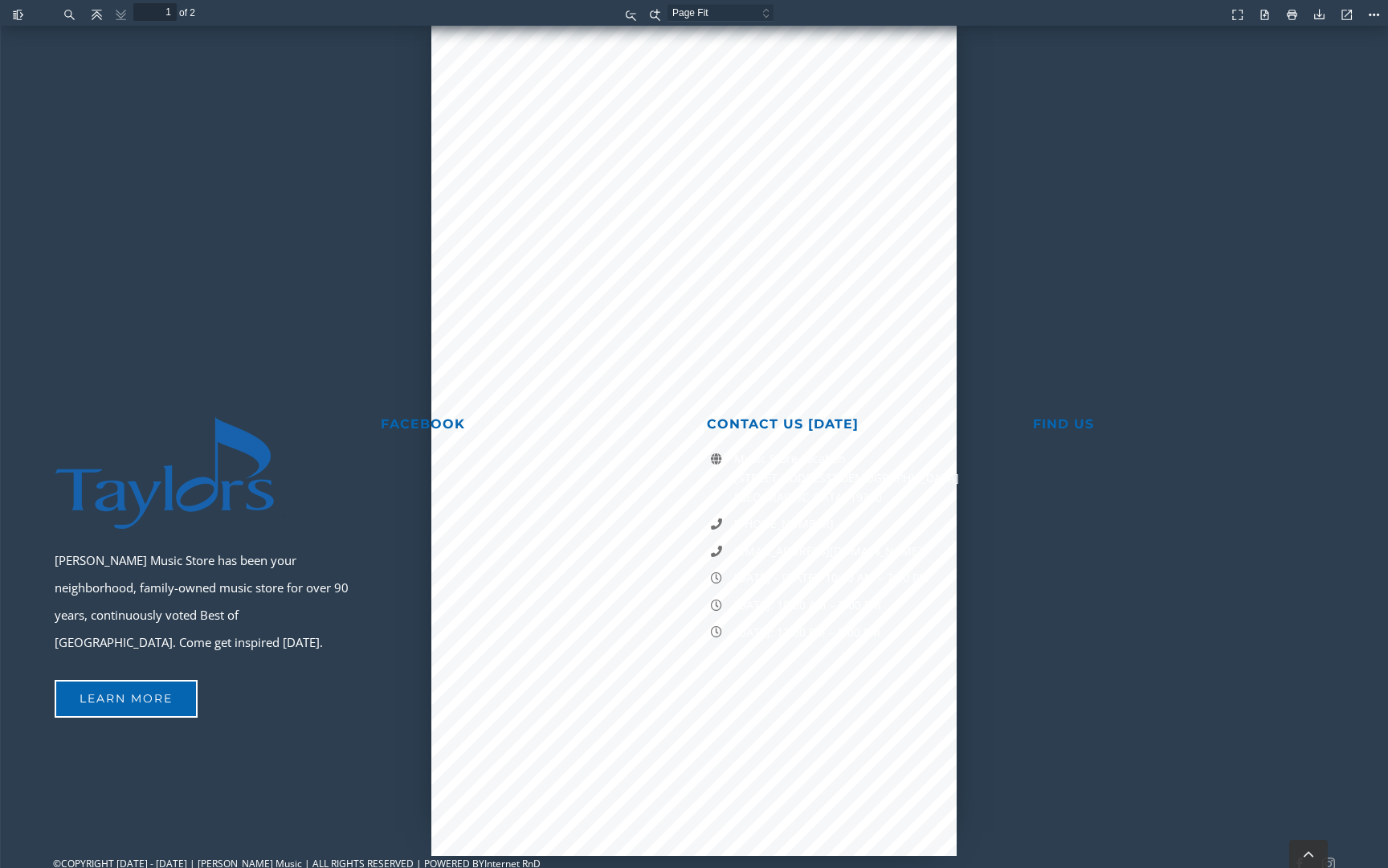
scroll to position [1, 0]
type input "2"
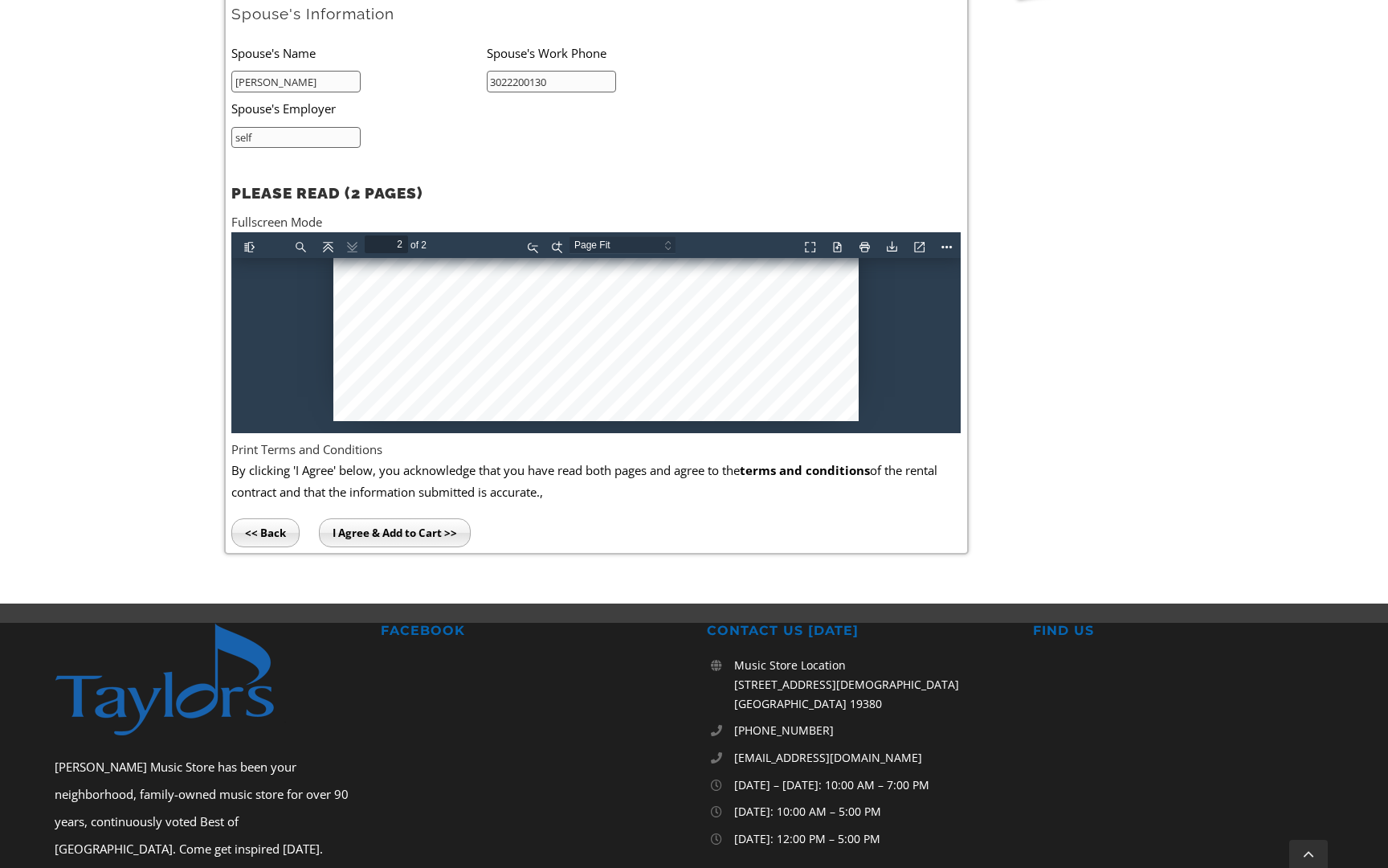
select select "auto"
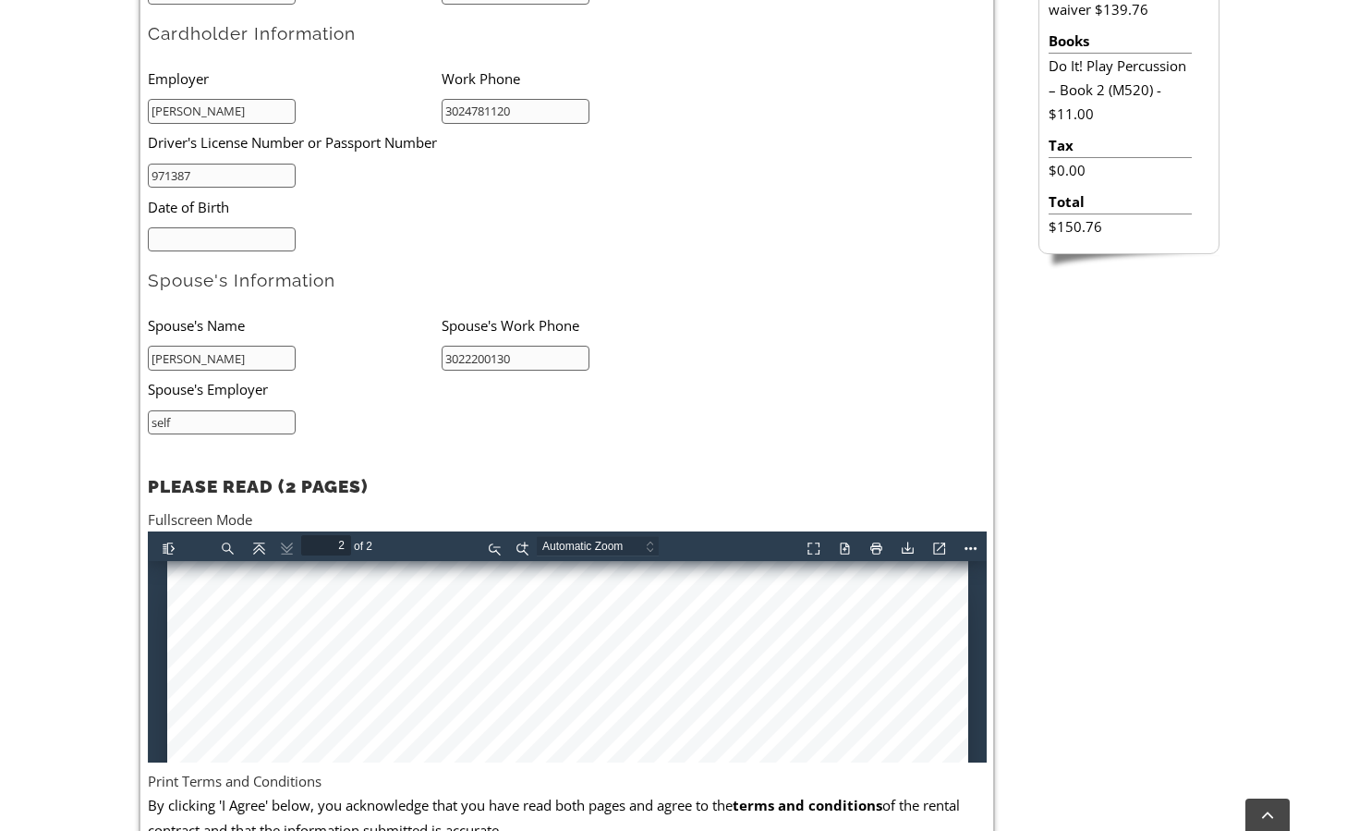
scroll to position [783, 0]
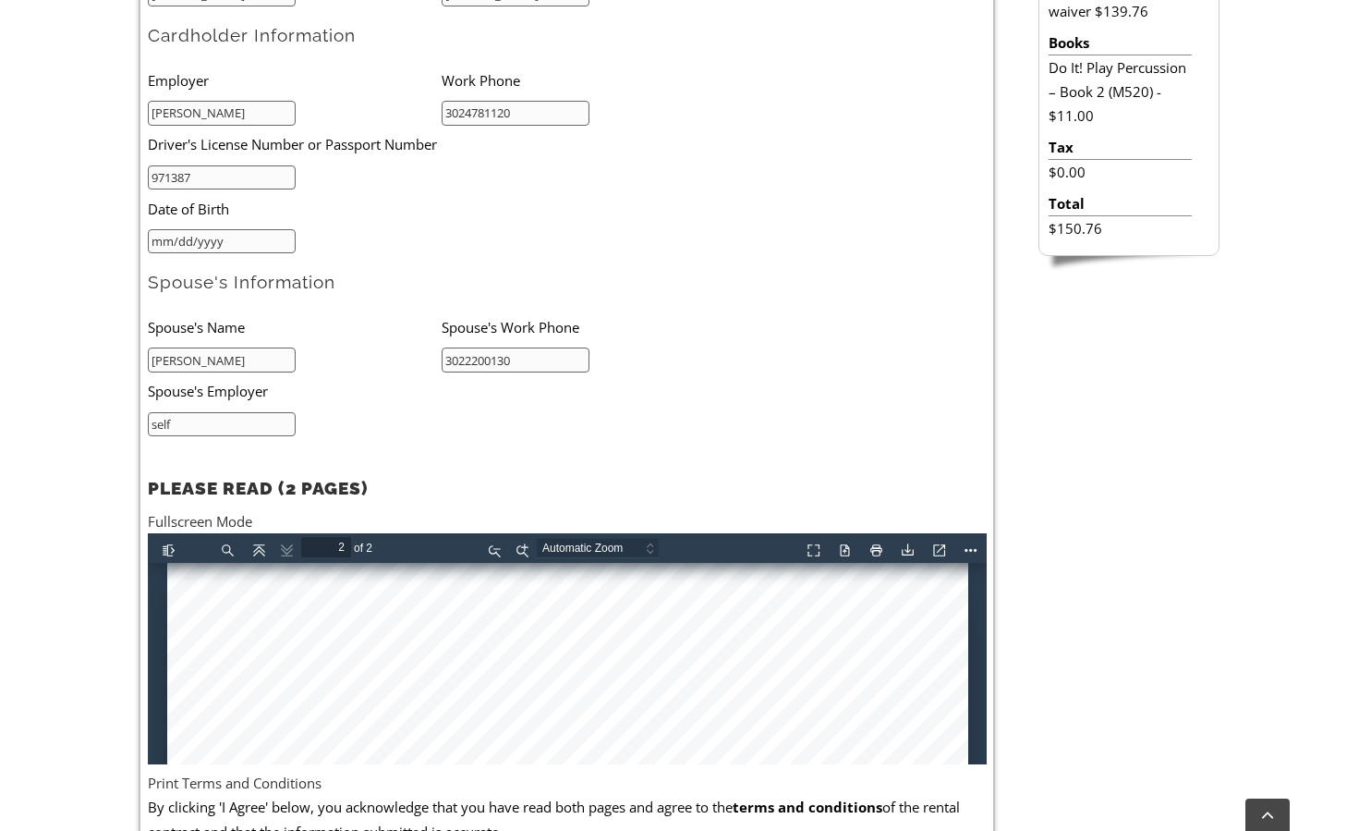
click at [223, 231] on input "mm/dd/yyyy" at bounding box center [222, 241] width 149 height 25
drag, startPoint x: 166, startPoint y: 237, endPoint x: 130, endPoint y: 237, distance: 36.0
click at [130, 237] on div "Select your School & Grade / Instrument Selection / Books & Accessories / Stude…" at bounding box center [566, 319] width 899 height 1169
type input "02/11/1973"
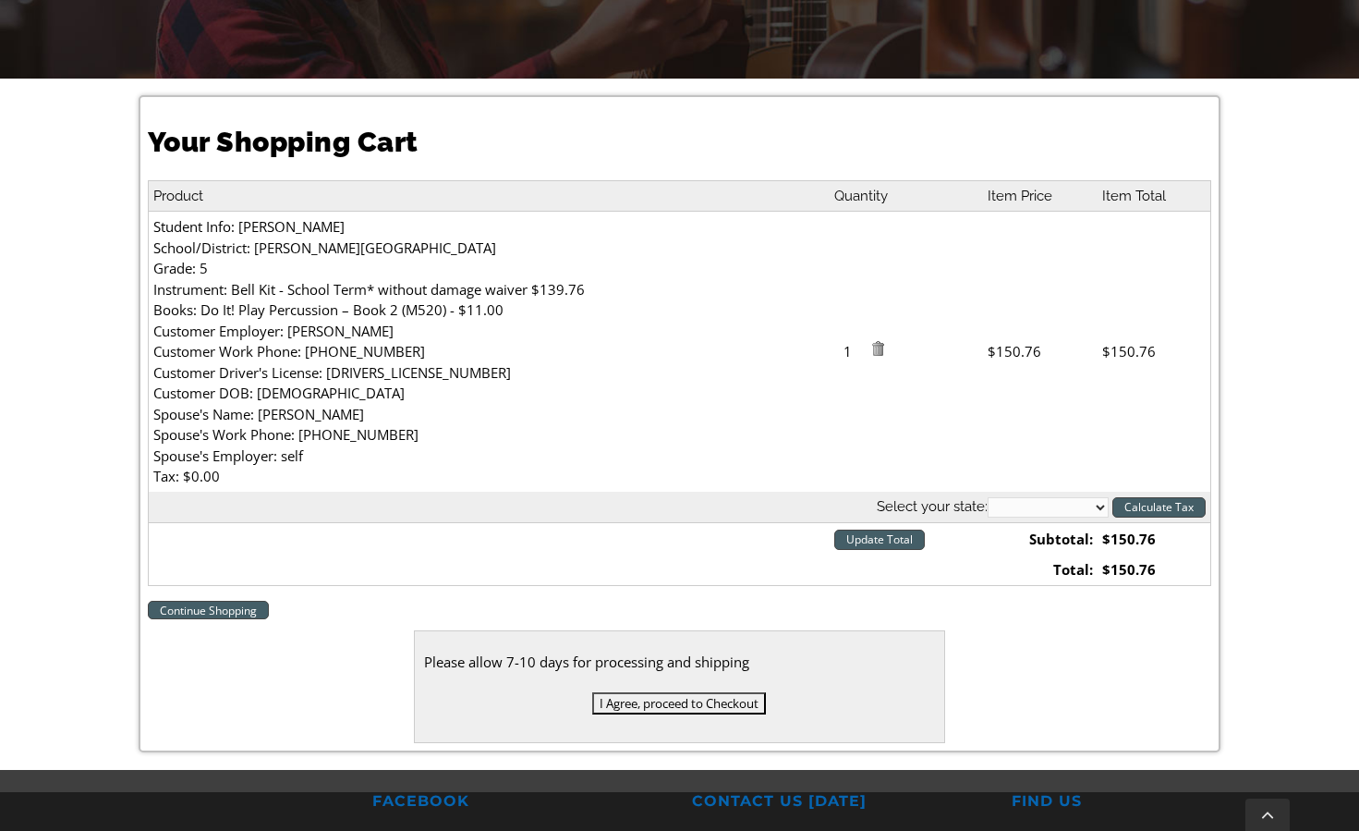
scroll to position [433, 0]
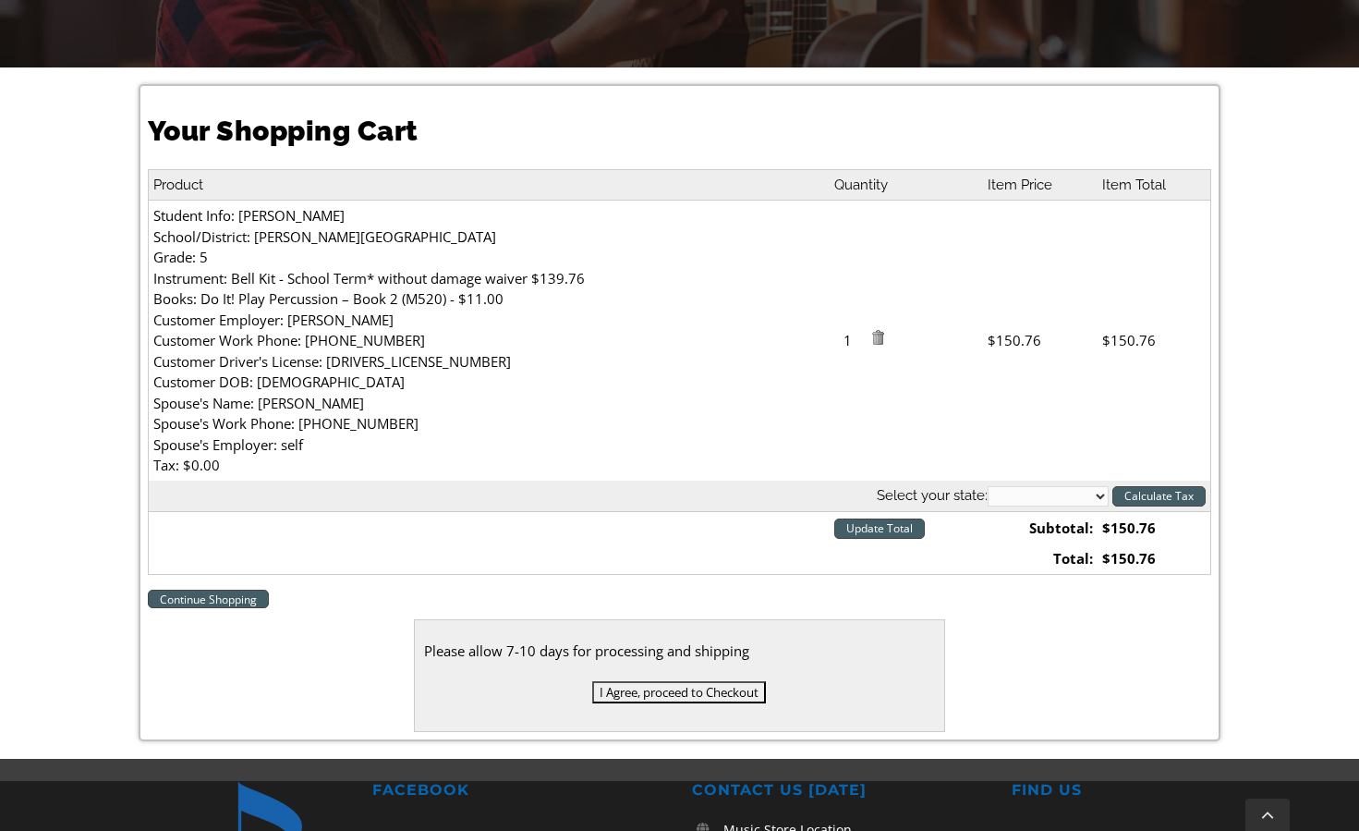
select select "DE"
click at [674, 685] on input "I Agree, proceed to Checkout" at bounding box center [679, 692] width 174 height 22
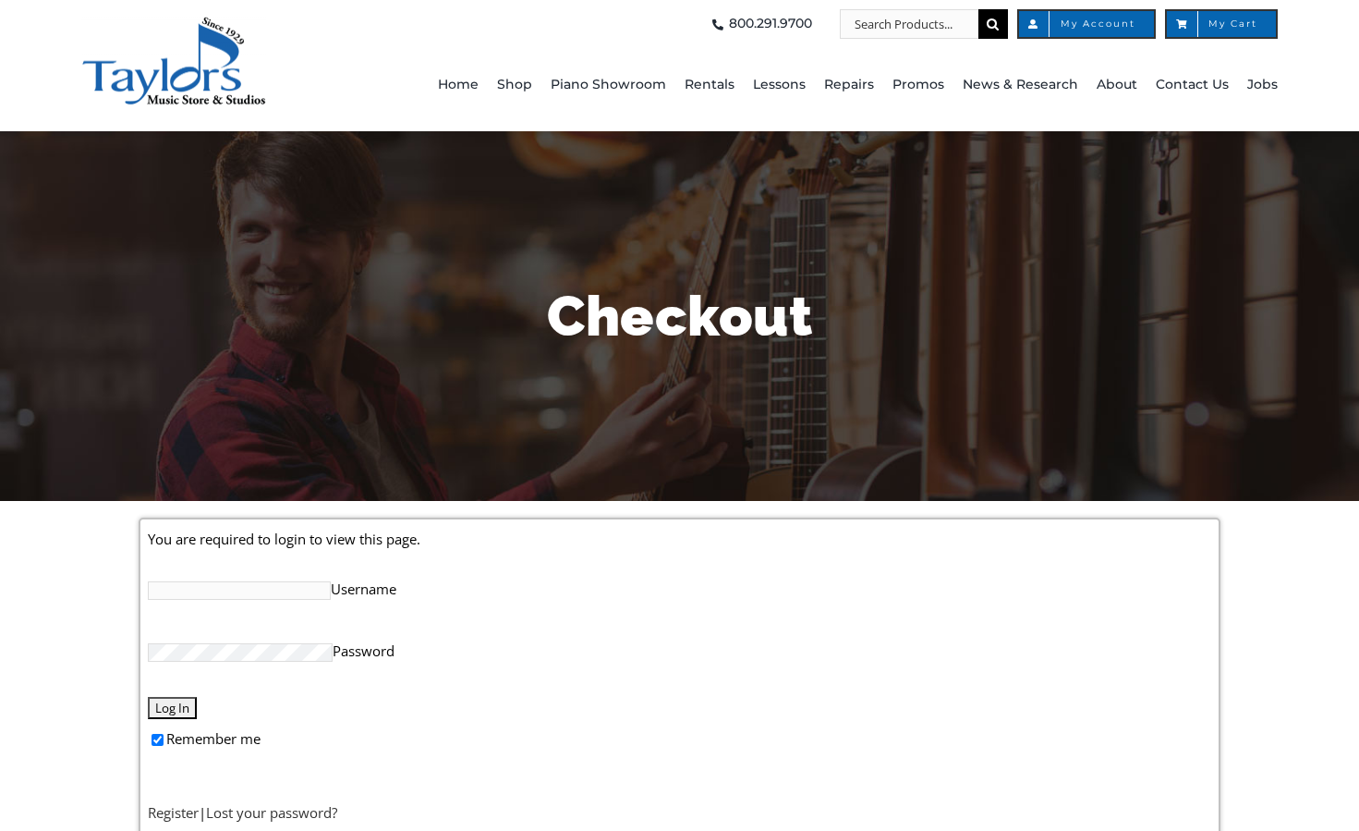
click at [302, 589] on input "Username" at bounding box center [239, 590] width 183 height 18
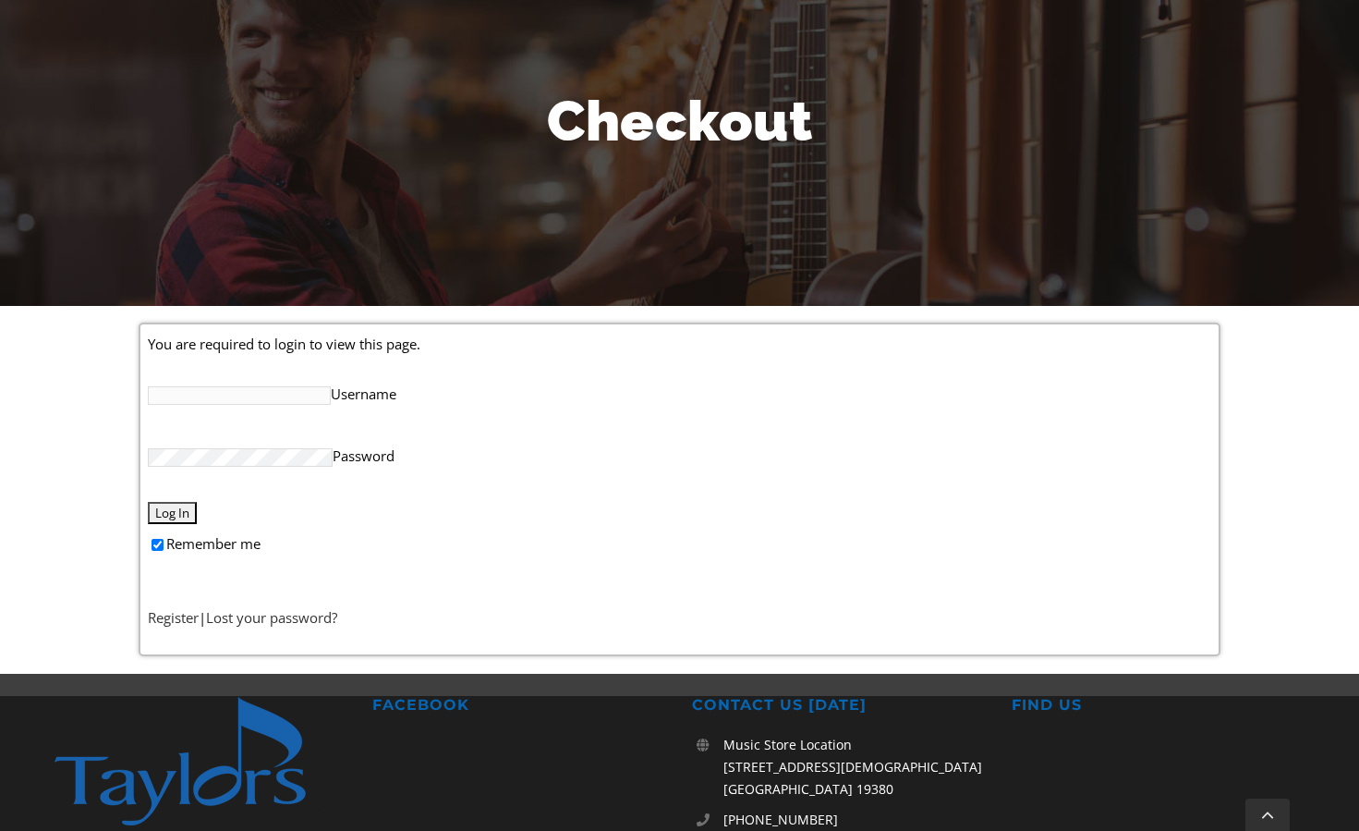
scroll to position [195, 0]
click at [263, 619] on link "Lost your password?" at bounding box center [271, 617] width 131 height 18
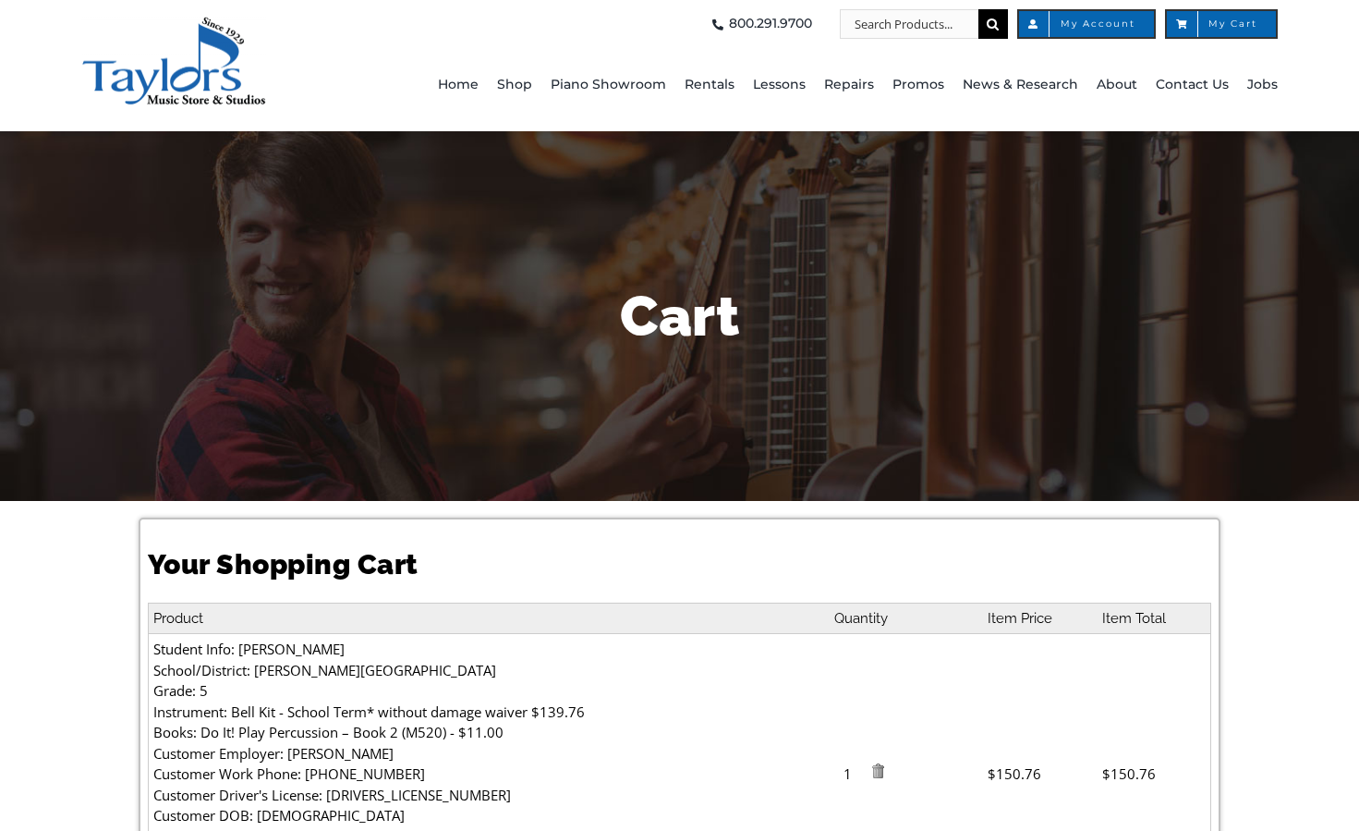
select select "DE"
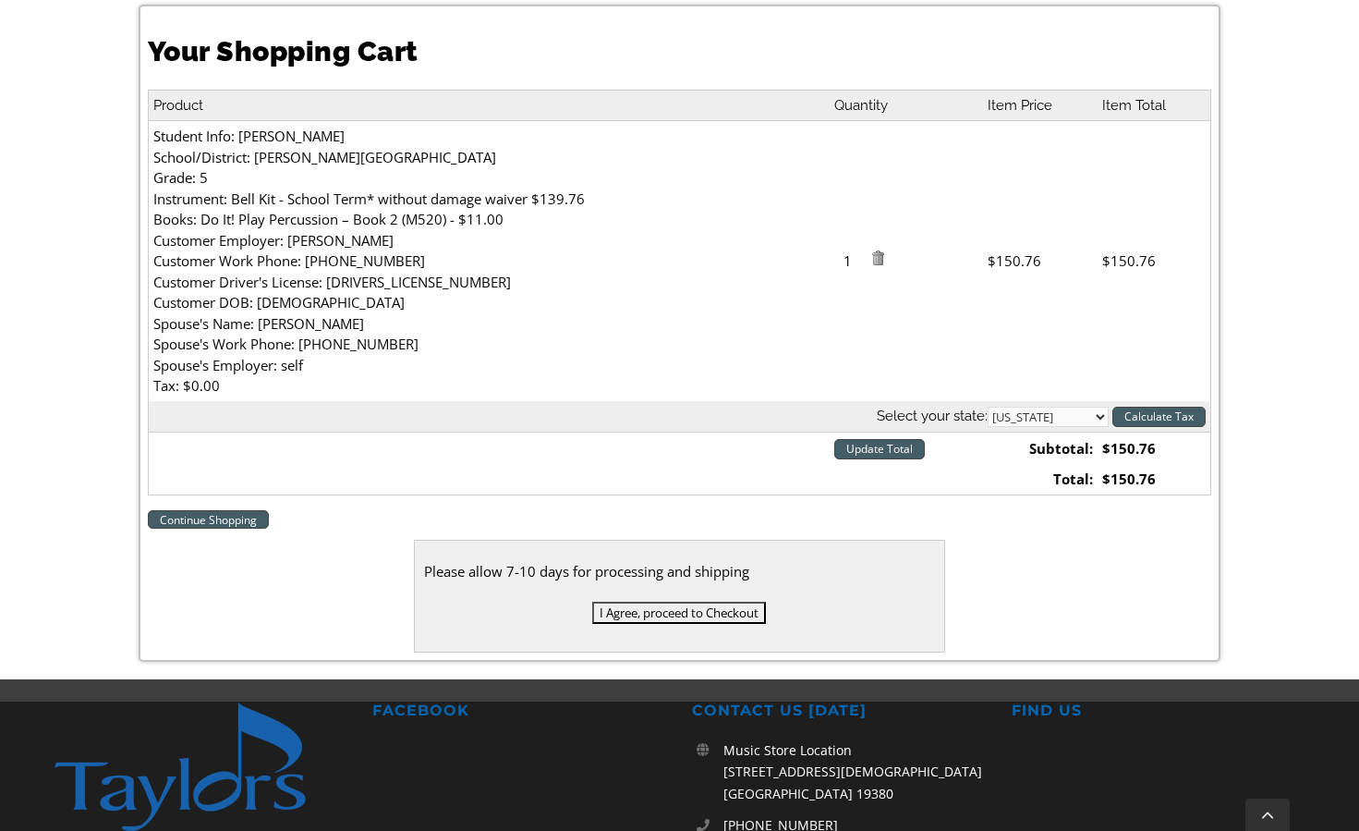
scroll to position [566, 0]
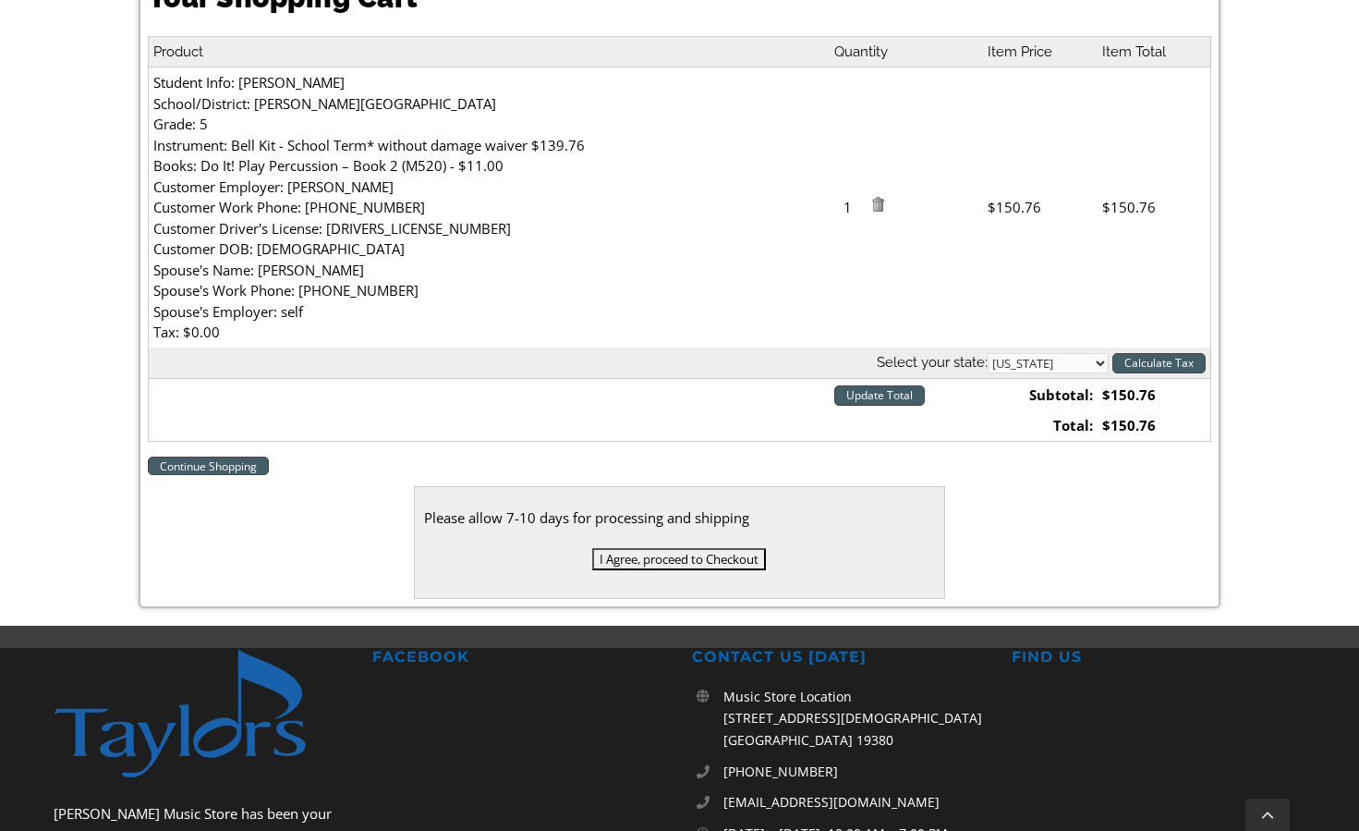
click at [666, 549] on input "I Agree, proceed to Checkout" at bounding box center [679, 559] width 174 height 22
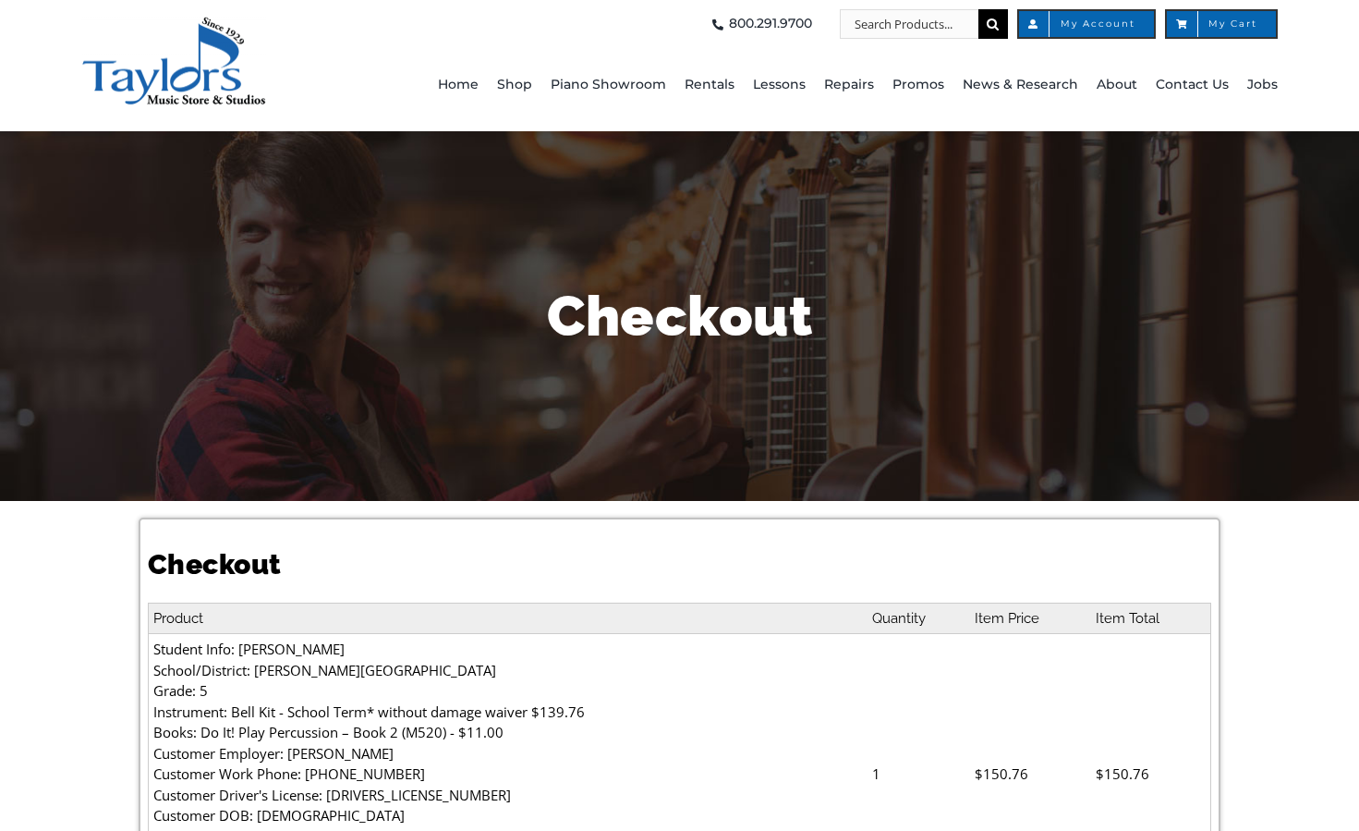
select select
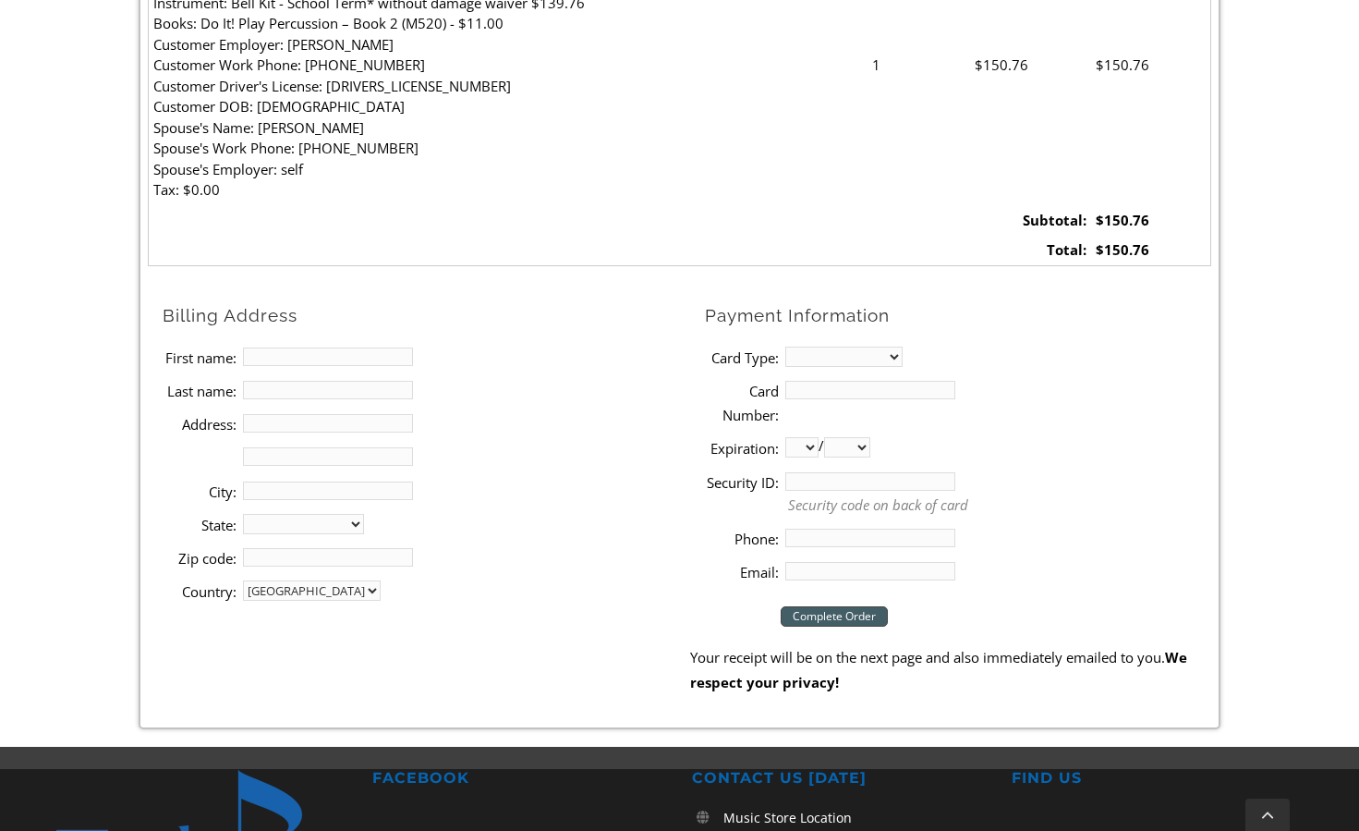
scroll to position [725, 0]
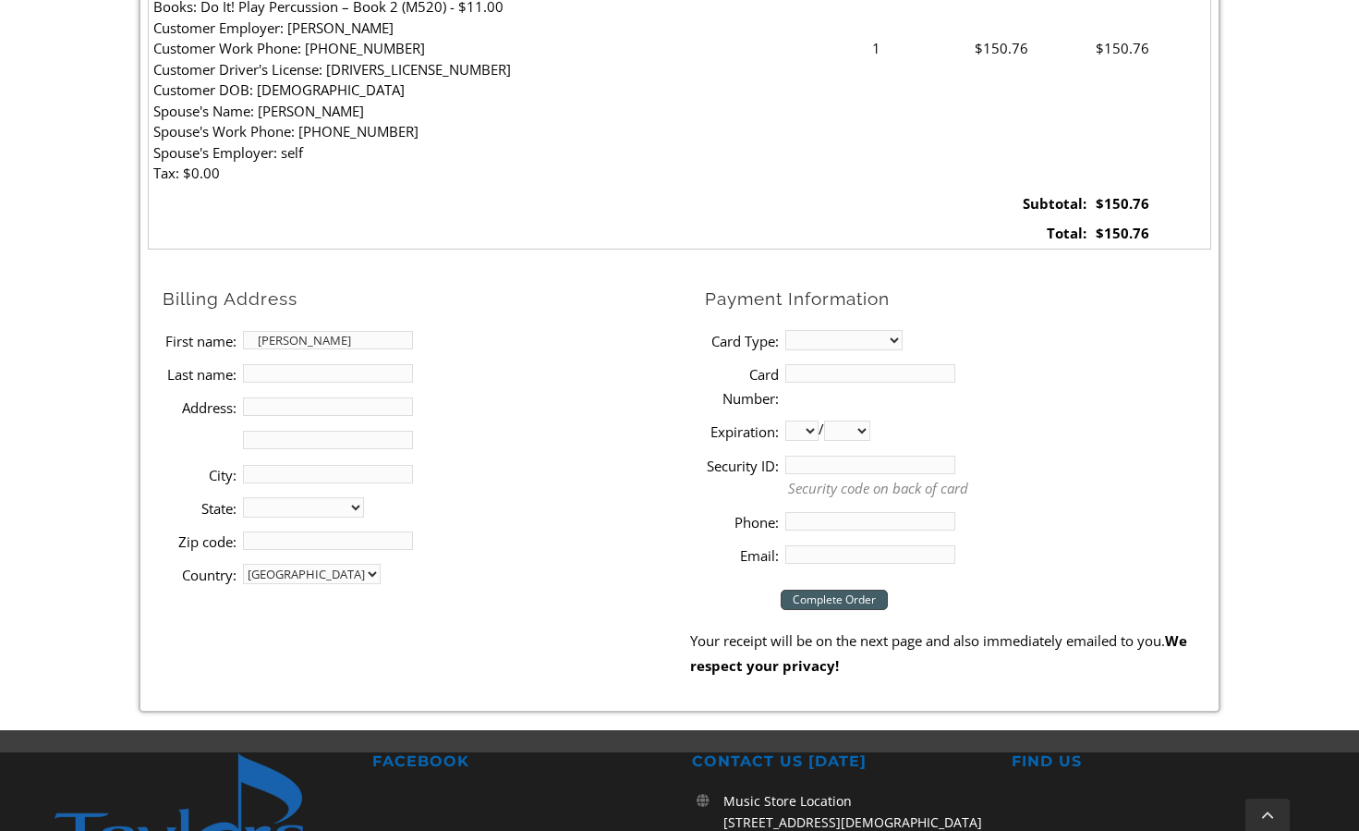
type input "jay"
type input "koss"
type input "301 brandywine blvd"
type input "wilm"
select select "DE"
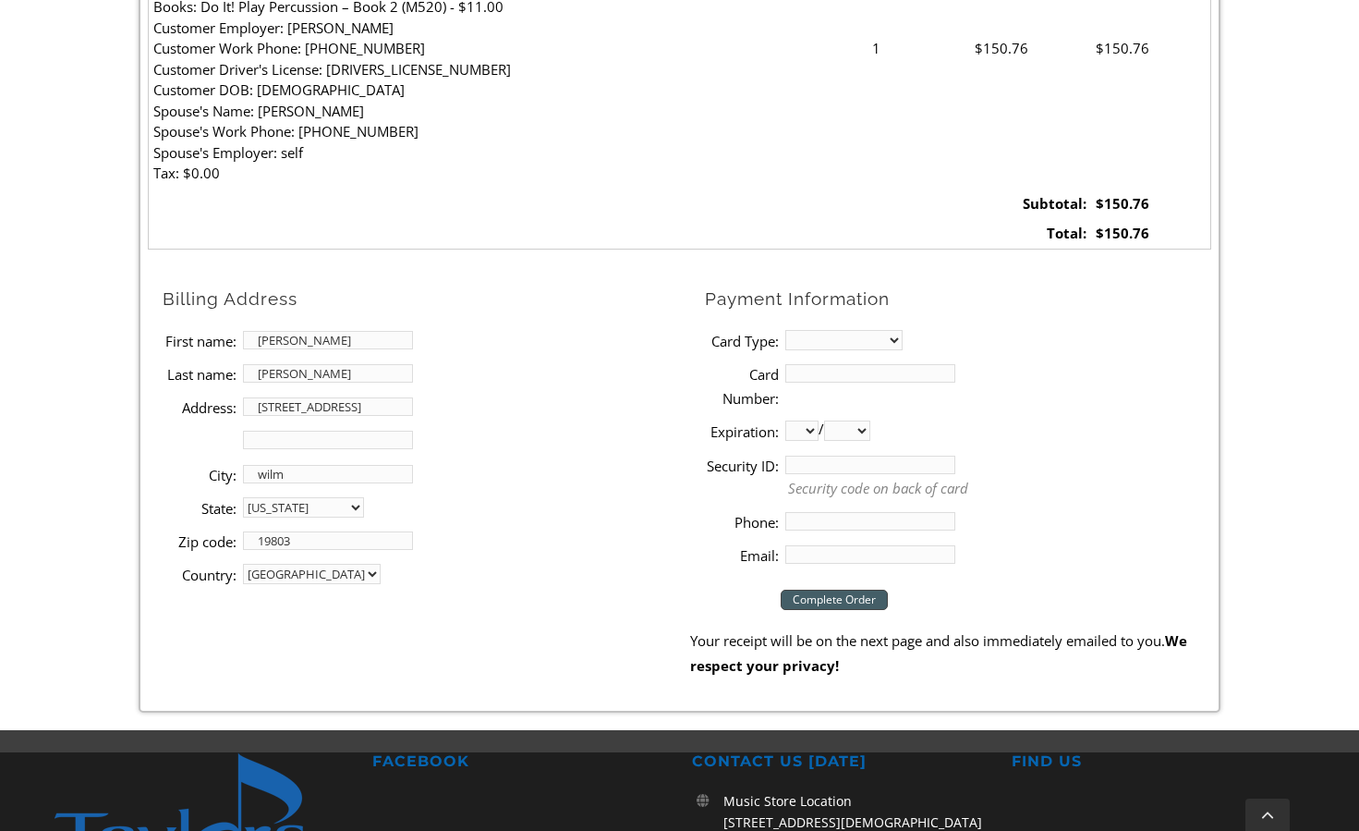
type input "19803"
select select "visa"
click at [833, 364] on input "Card Number:" at bounding box center [870, 373] width 170 height 18
type input "4154178821777232"
select select "04"
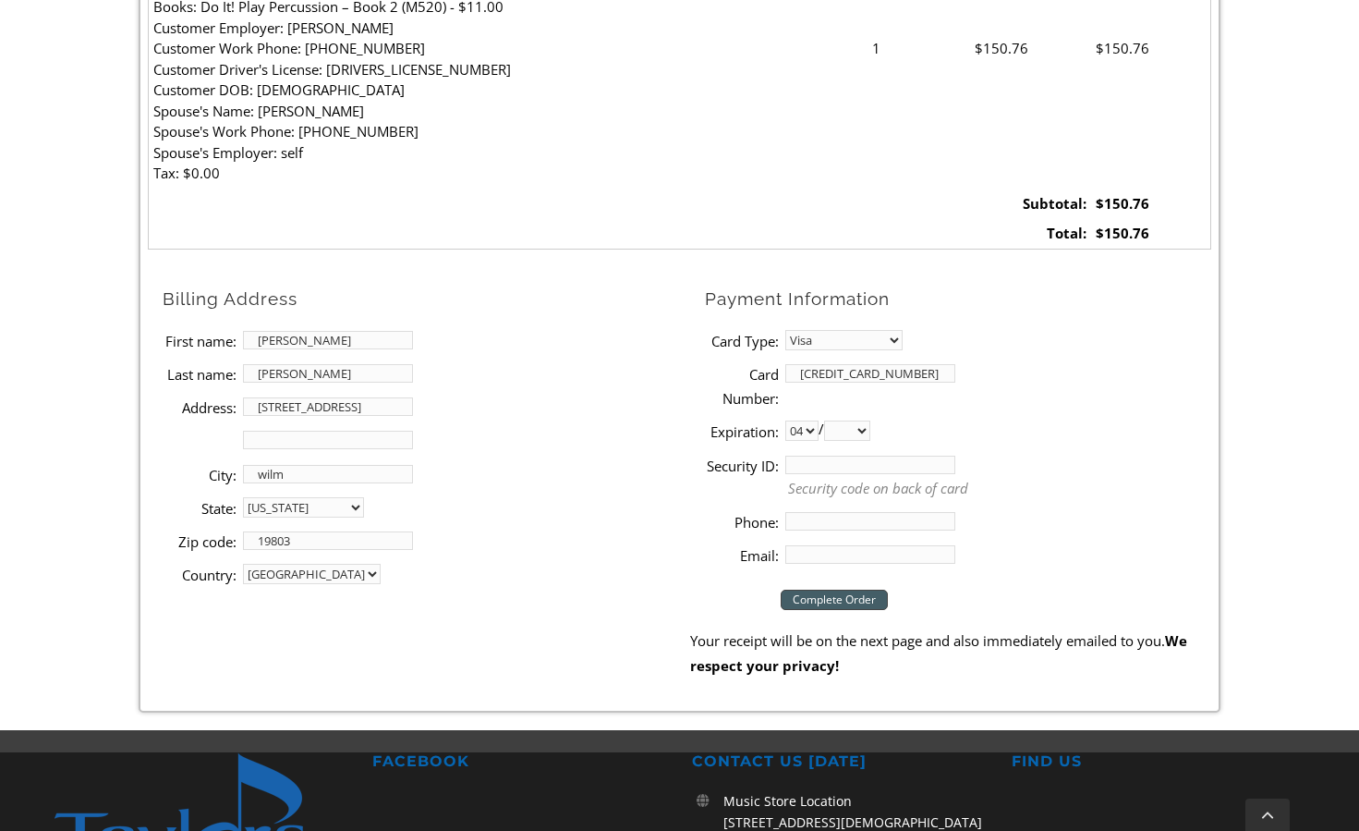
select select "2027"
click at [838, 455] on input "Security ID:" at bounding box center [870, 464] width 170 height 18
type input "458"
type input "3024781120"
drag, startPoint x: 313, startPoint y: 333, endPoint x: 148, endPoint y: 316, distance: 166.2
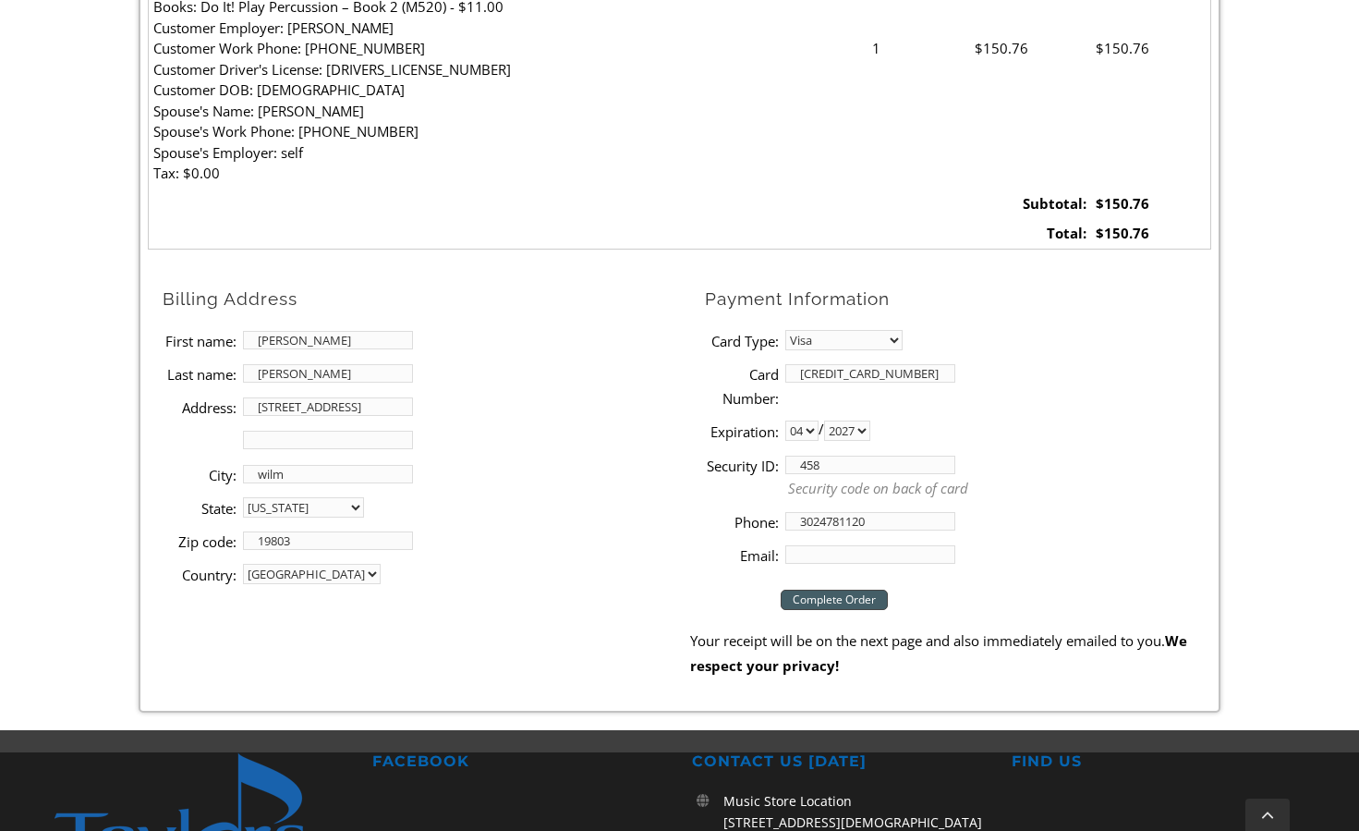
click at [148, 316] on ul "Billing Address First name: jay Last name: koss Address: 301 brandywine blvd Ad…" at bounding box center [419, 438] width 542 height 306
type input "laura"
click at [589, 478] on li "City: wilm" at bounding box center [427, 473] width 528 height 33
type input "diamondj.1@verizon.net"
click at [840, 590] on input "Complete Order" at bounding box center [834, 599] width 107 height 20
